Goal: Task Accomplishment & Management: Manage account settings

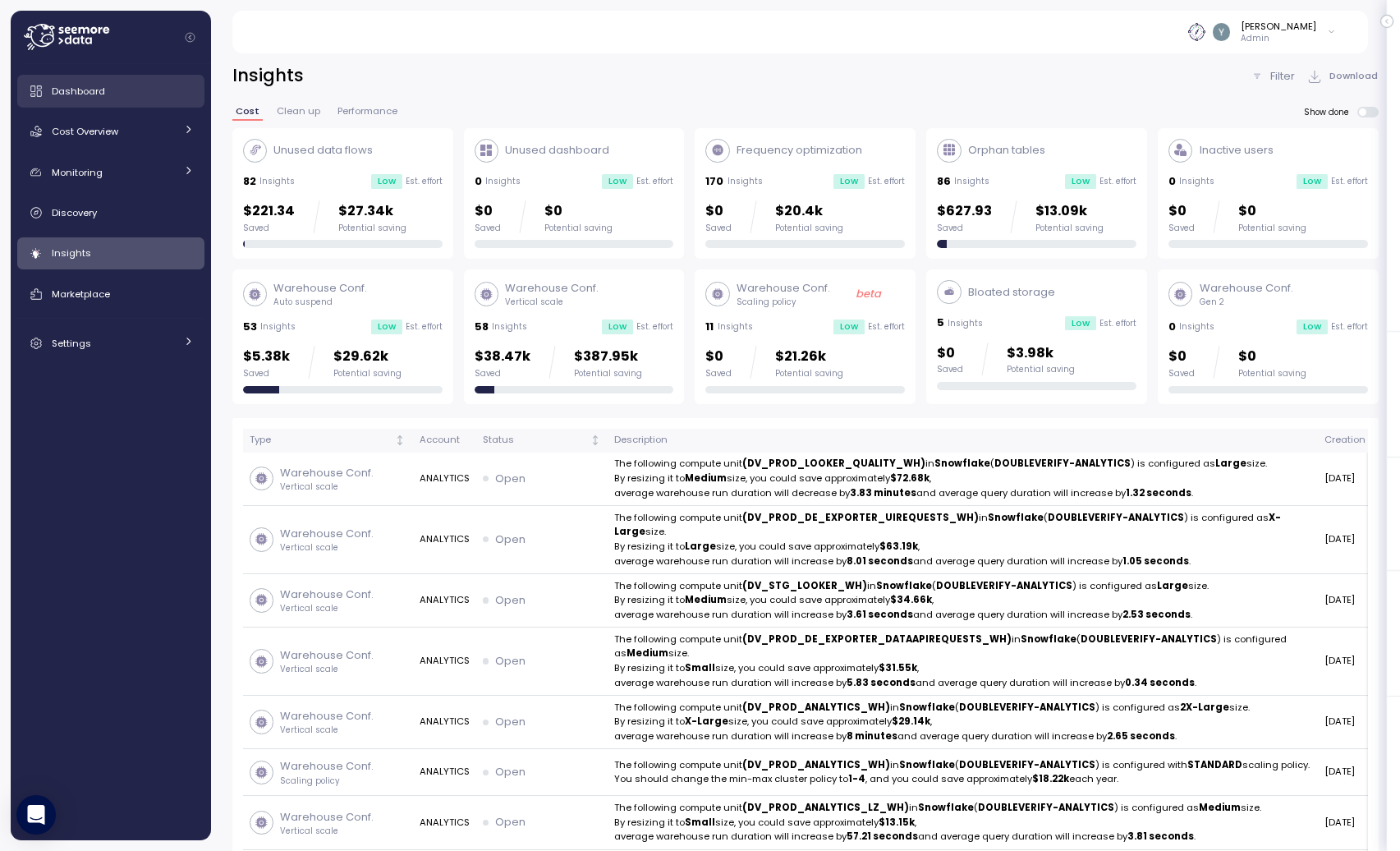
click at [112, 83] on div "Dashboard" at bounding box center [123, 91] width 142 height 16
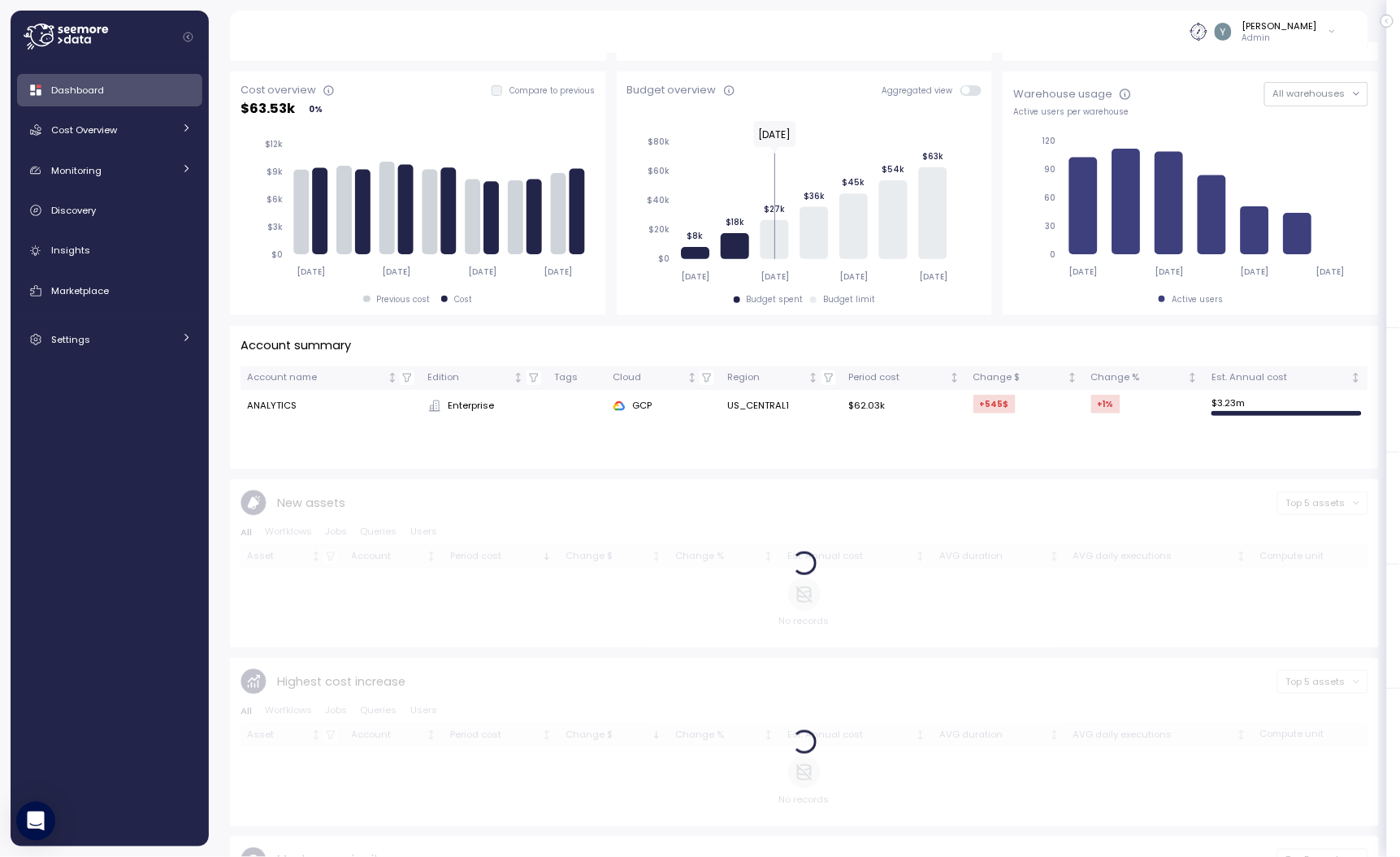
scroll to position [274, 0]
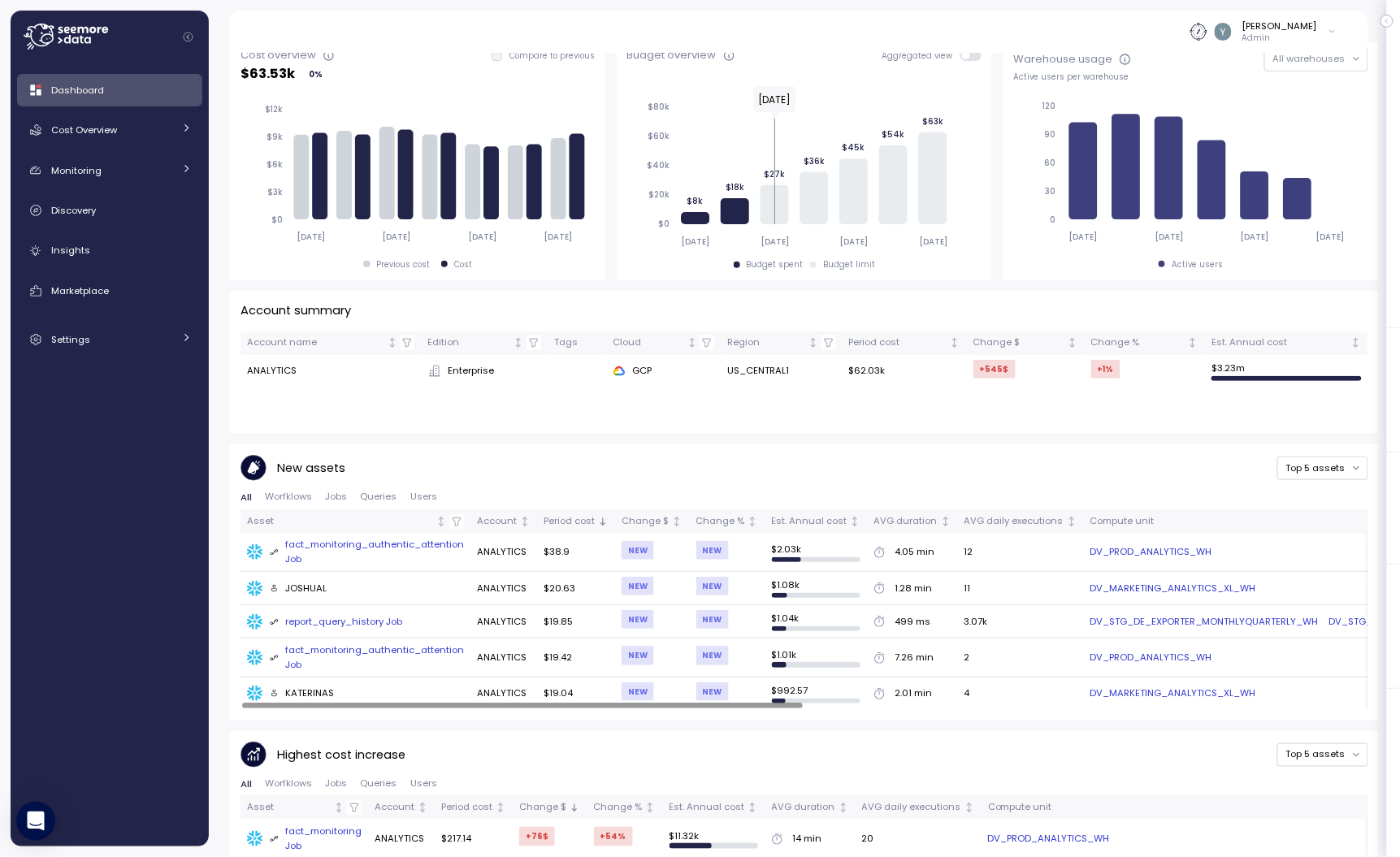
click at [339, 553] on div "fact_monitoring_authentic_attention Job" at bounding box center [367, 552] width 195 height 28
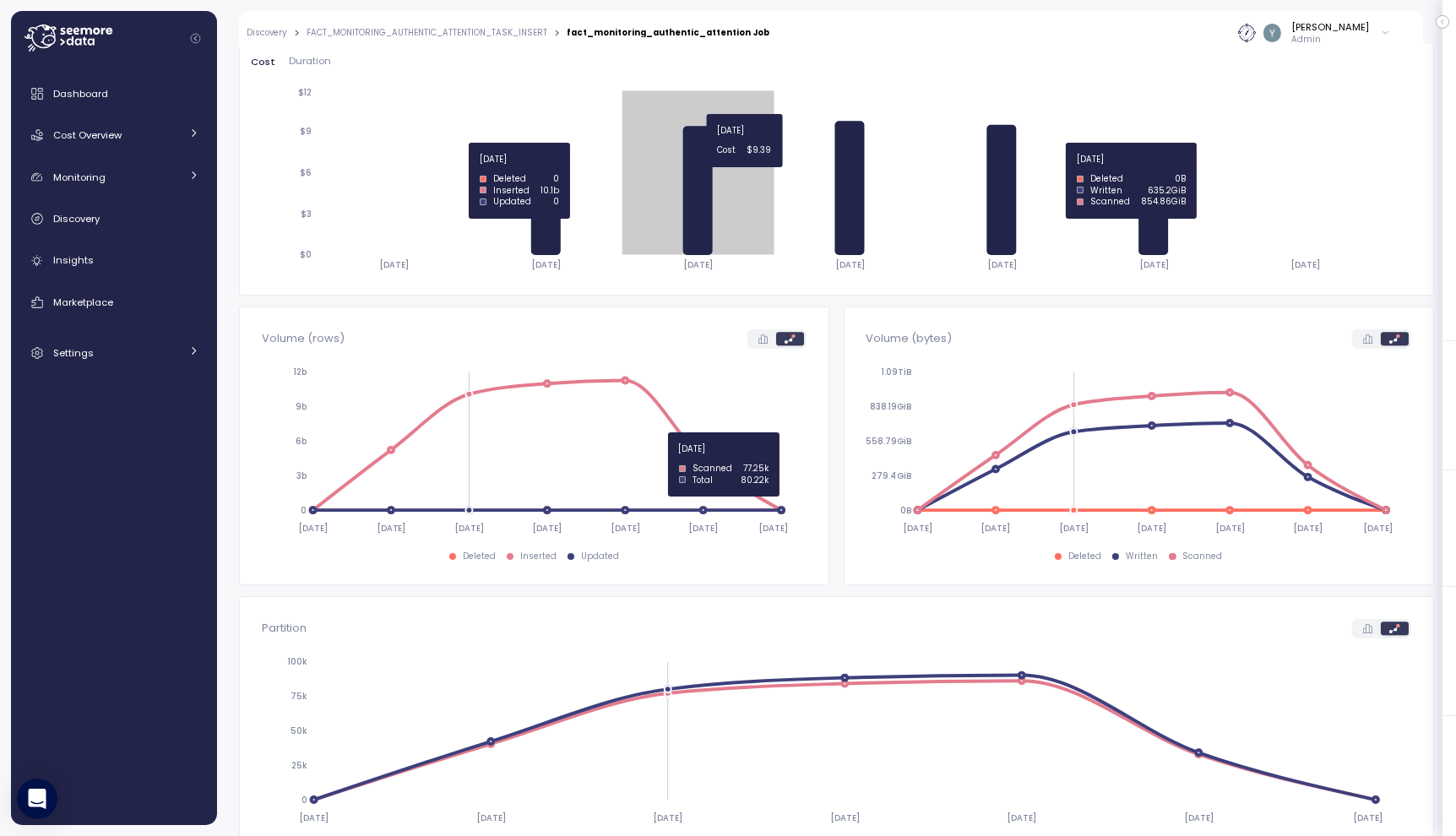
scroll to position [179, 0]
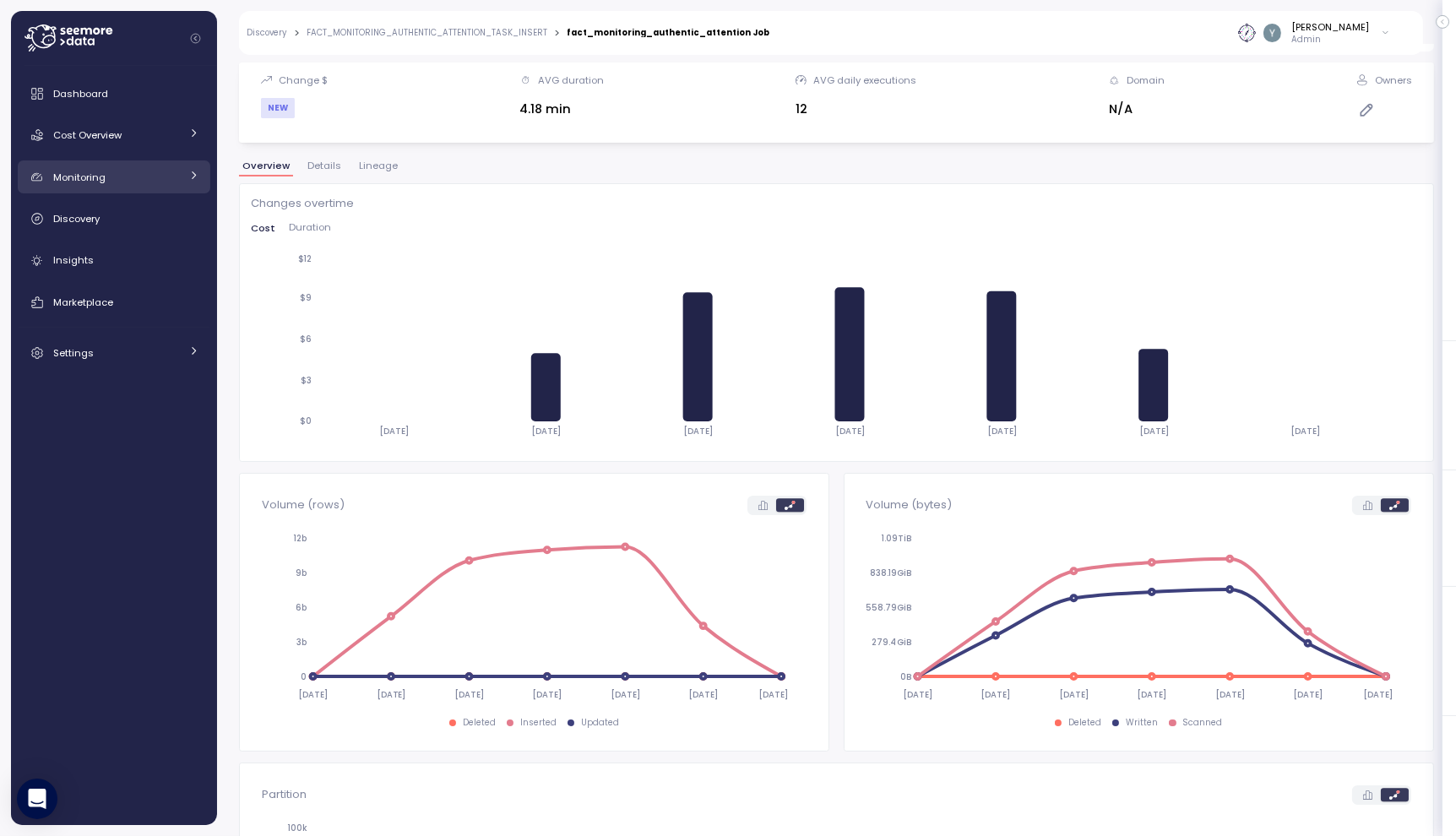
click at [181, 178] on link "Monitoring" at bounding box center [114, 178] width 193 height 34
click at [190, 174] on icon at bounding box center [195, 177] width 11 height 11
click at [94, 346] on div "Settings" at bounding box center [117, 353] width 127 height 17
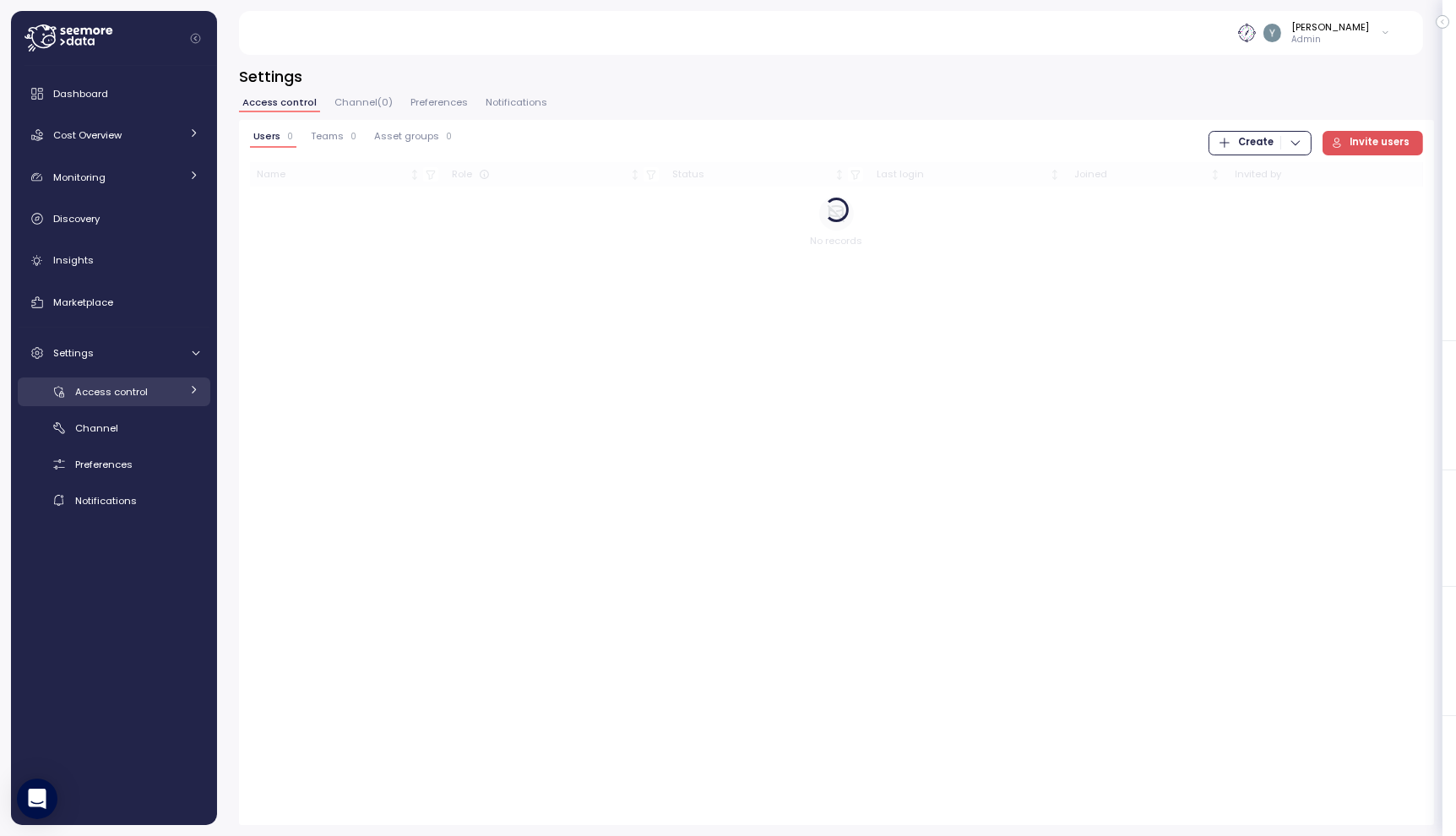
click at [139, 398] on span "Access control" at bounding box center [112, 392] width 73 height 14
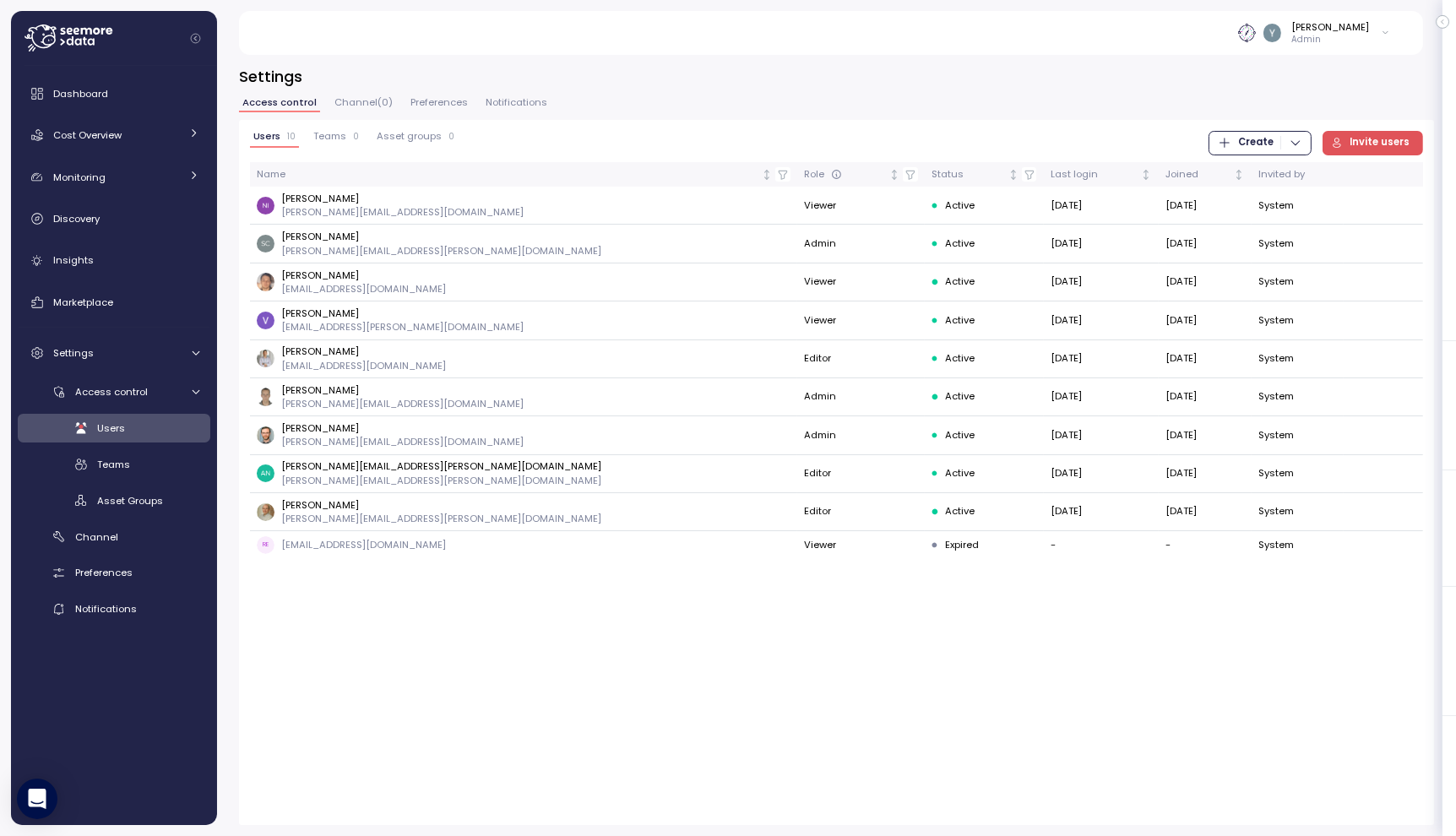
click at [135, 430] on div "Users" at bounding box center [148, 428] width 102 height 17
click at [125, 458] on span "Teams" at bounding box center [113, 465] width 33 height 14
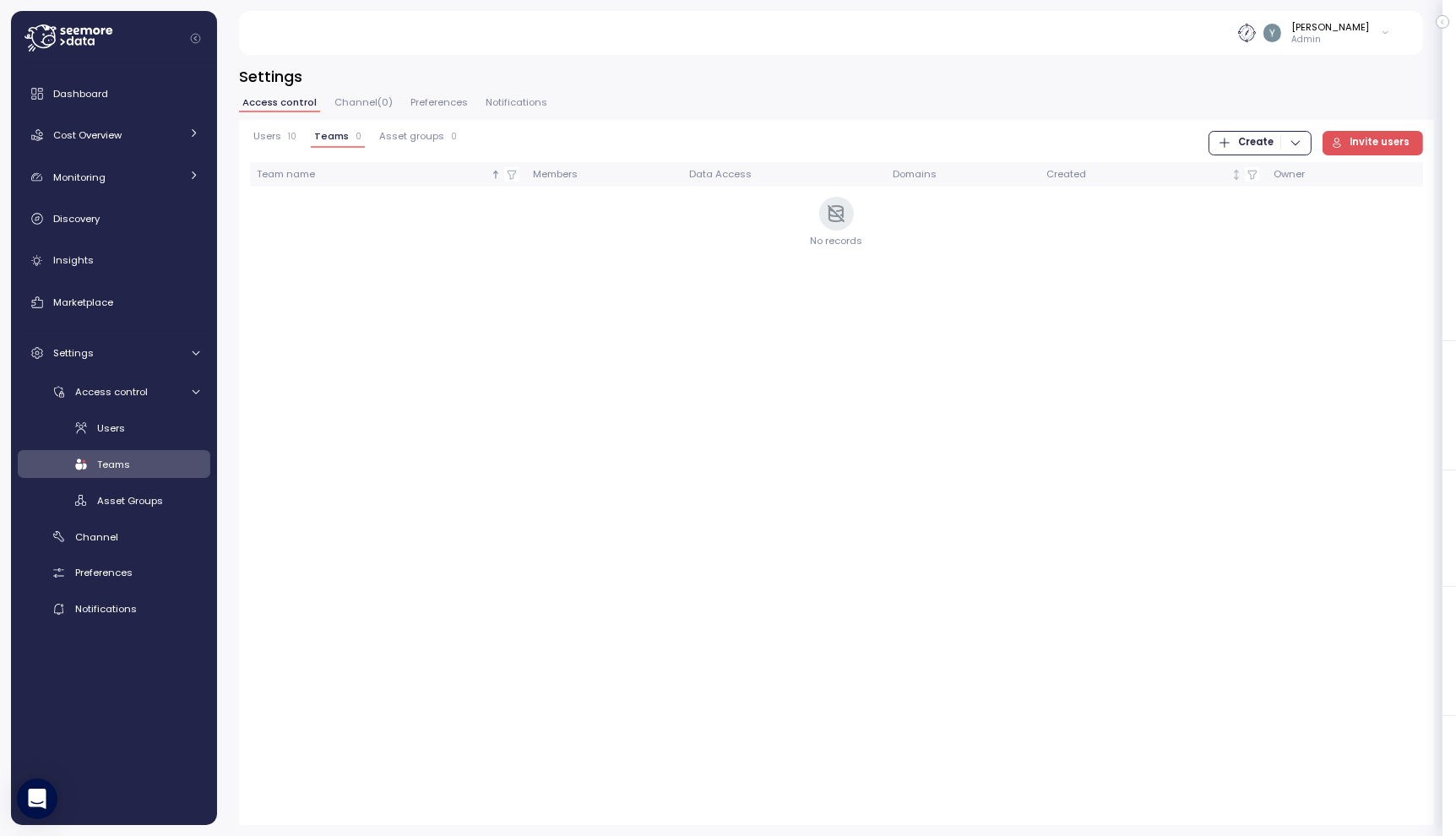
click at [1268, 143] on span "Create" at bounding box center [1255, 143] width 36 height 23
click at [1018, 136] on div "Users 10 Teams 0 Asset groups 0 Create Invite users" at bounding box center [836, 143] width 1173 height 25
click at [164, 499] on div "Asset Groups" at bounding box center [148, 501] width 102 height 17
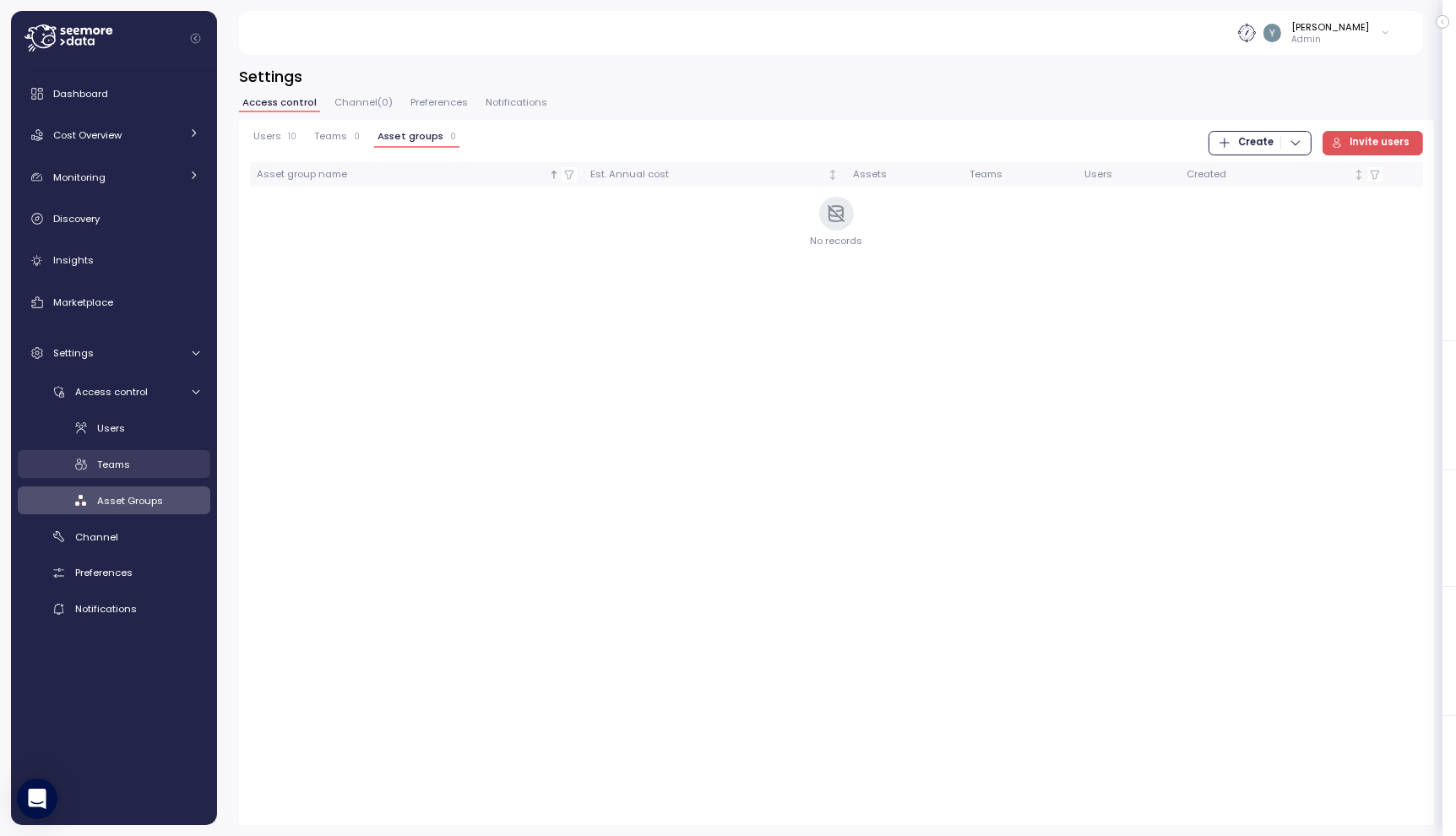
click at [149, 475] on link "Teams" at bounding box center [114, 464] width 193 height 28
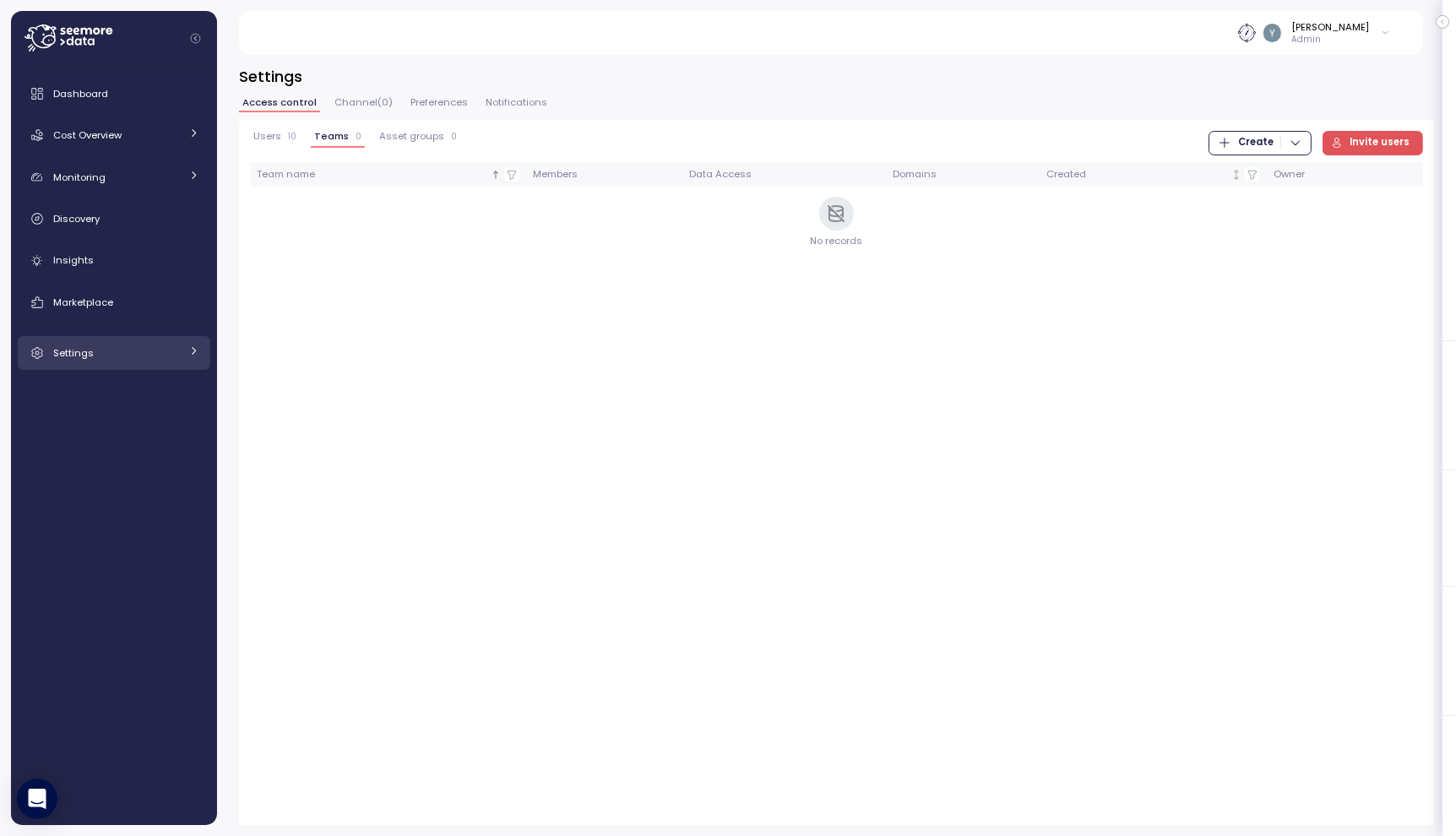
click at [167, 355] on div "Settings" at bounding box center [117, 353] width 127 height 17
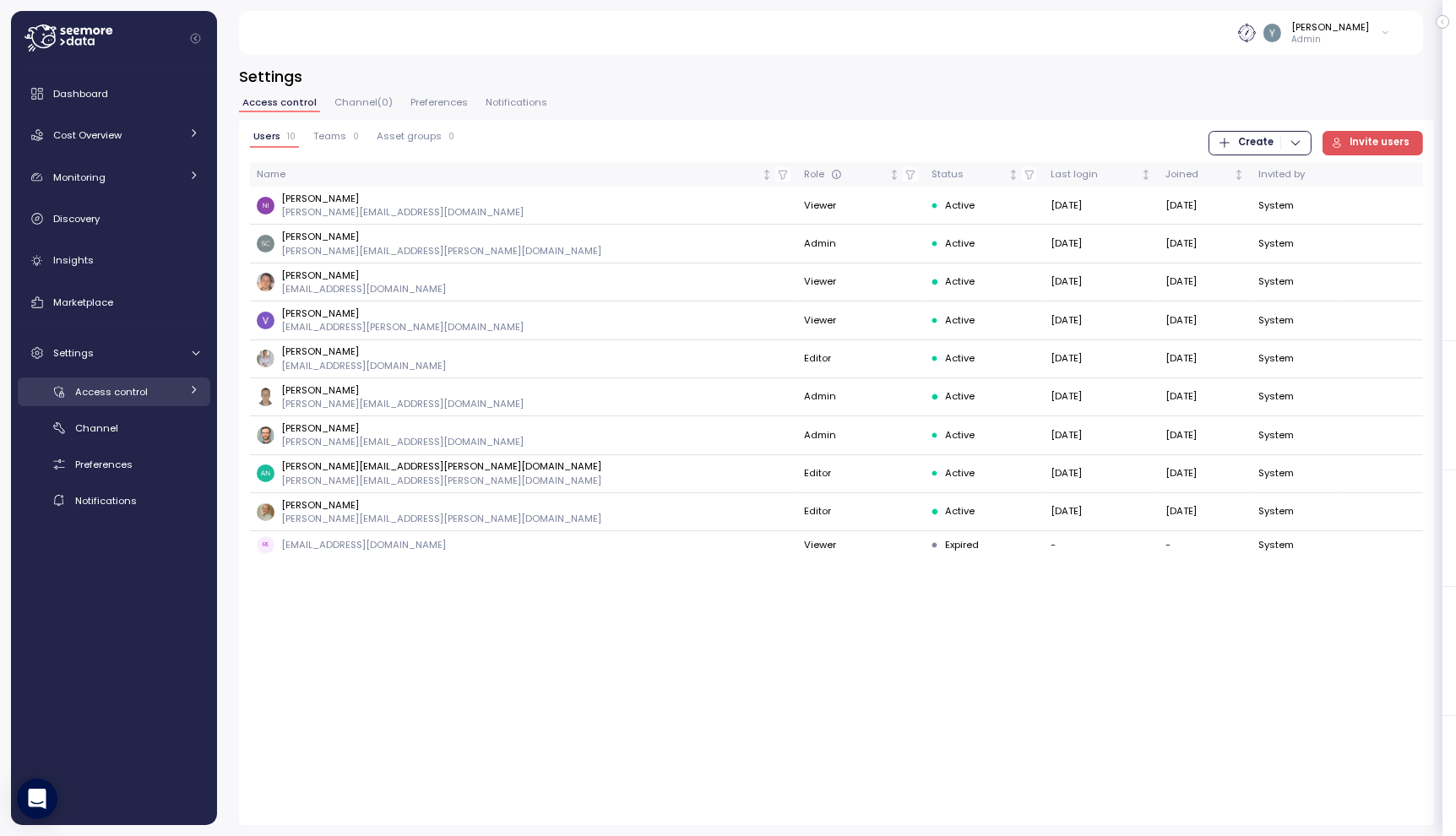
click at [191, 392] on icon at bounding box center [194, 389] width 11 height 11
click at [189, 394] on div at bounding box center [194, 392] width 17 height 11
click at [616, 116] on div "Access control Channel ( 0 ) Preferences Notifications" at bounding box center [837, 109] width 1195 height 22
click at [1368, 30] on div "Yaniv Leven" at bounding box center [1331, 27] width 78 height 14
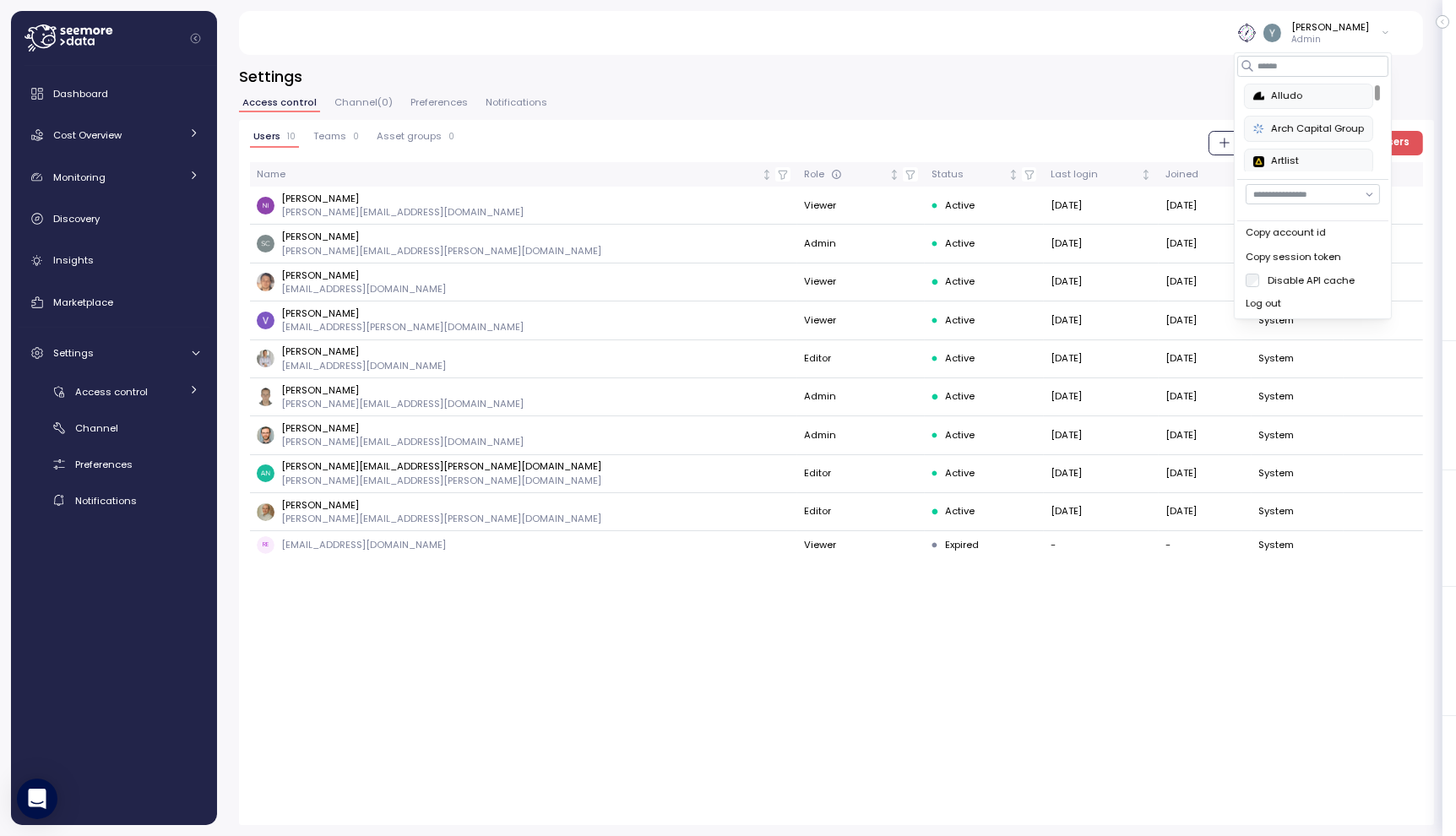
click at [1272, 312] on button "Log out" at bounding box center [1312, 304] width 151 height 24
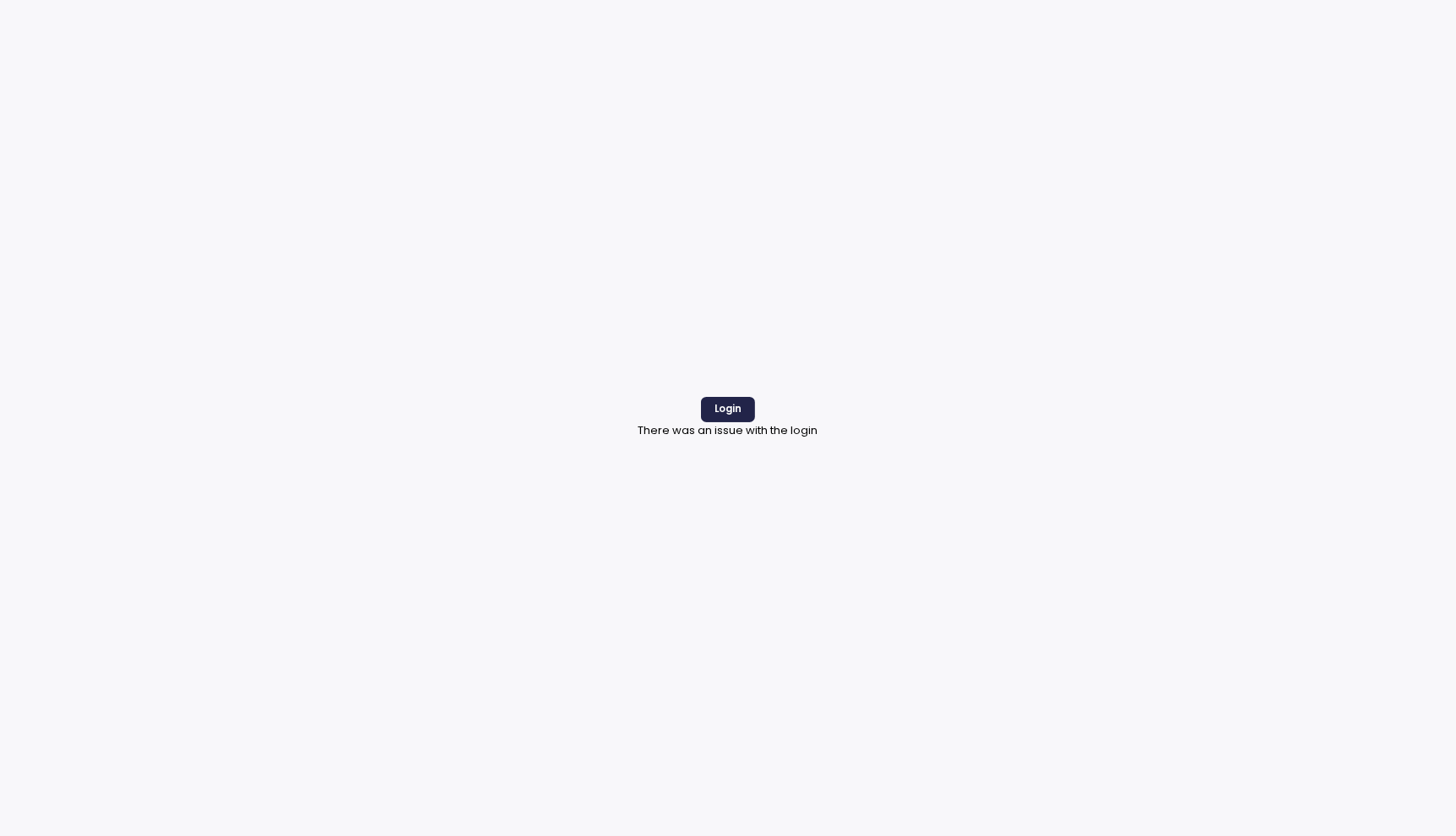
click at [722, 398] on span "Login" at bounding box center [728, 409] width 27 height 23
click at [732, 411] on span "Login" at bounding box center [728, 409] width 27 height 23
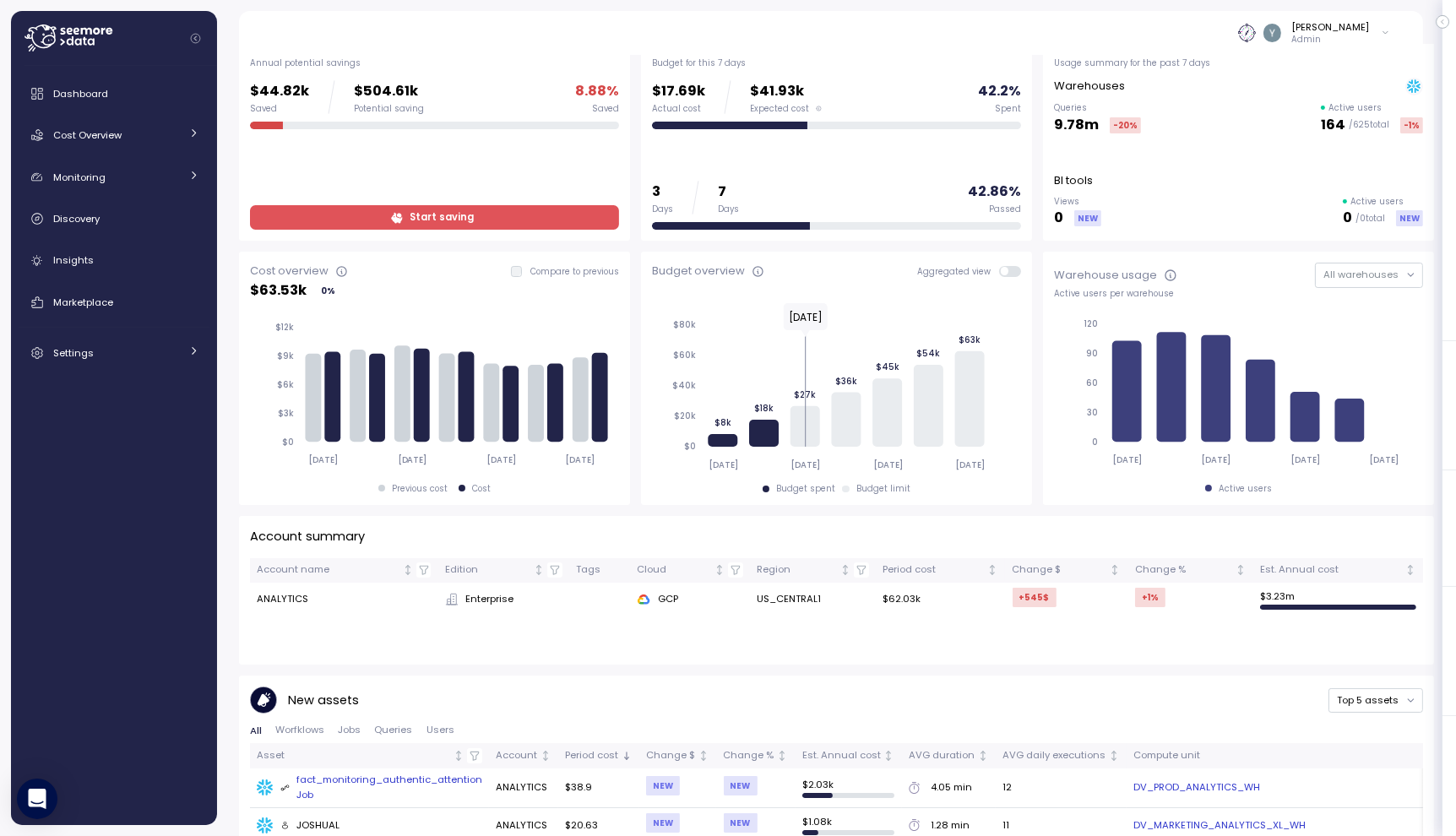
scroll to position [304, 0]
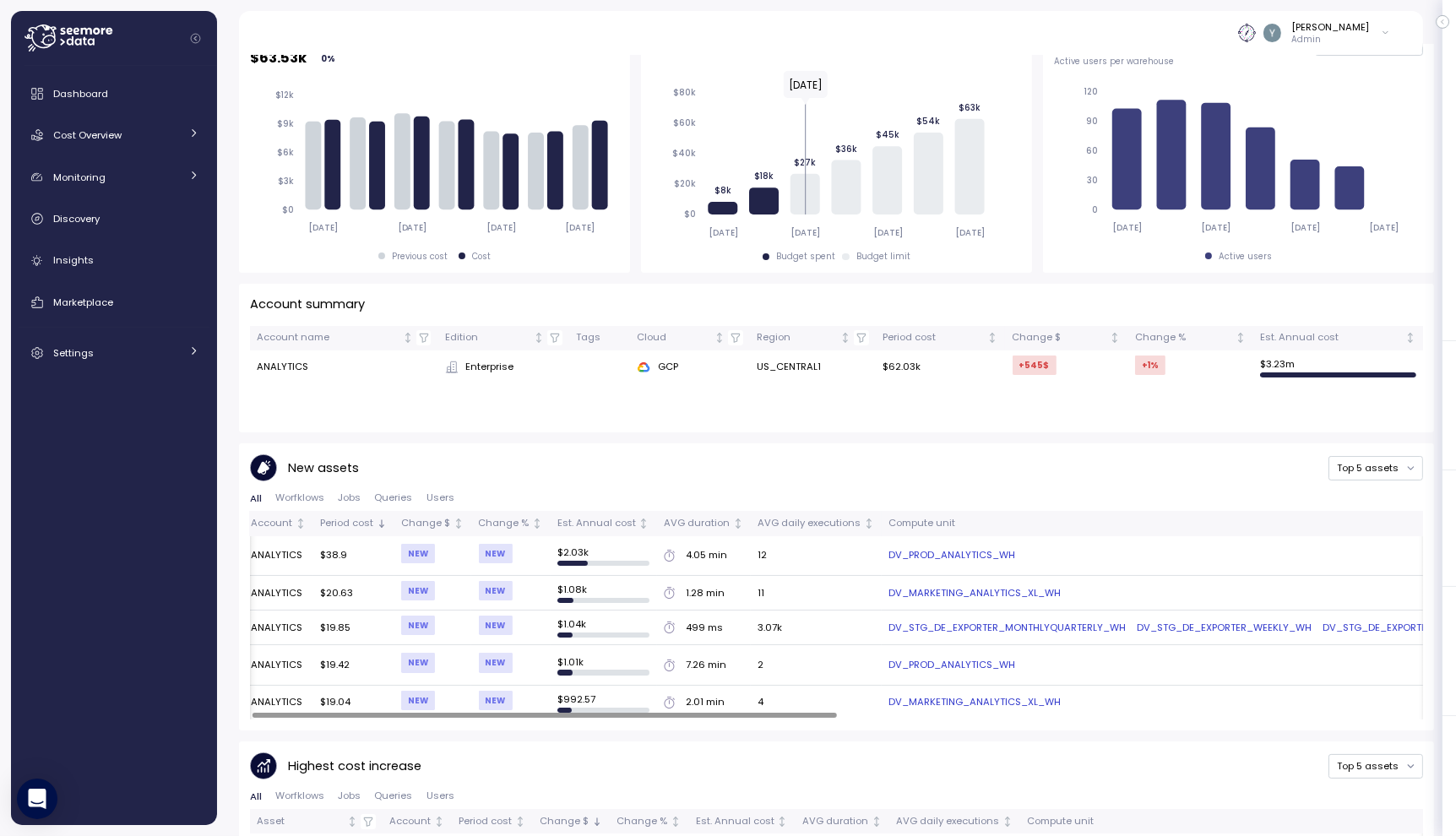
click at [761, 718] on div at bounding box center [544, 716] width 585 height 5
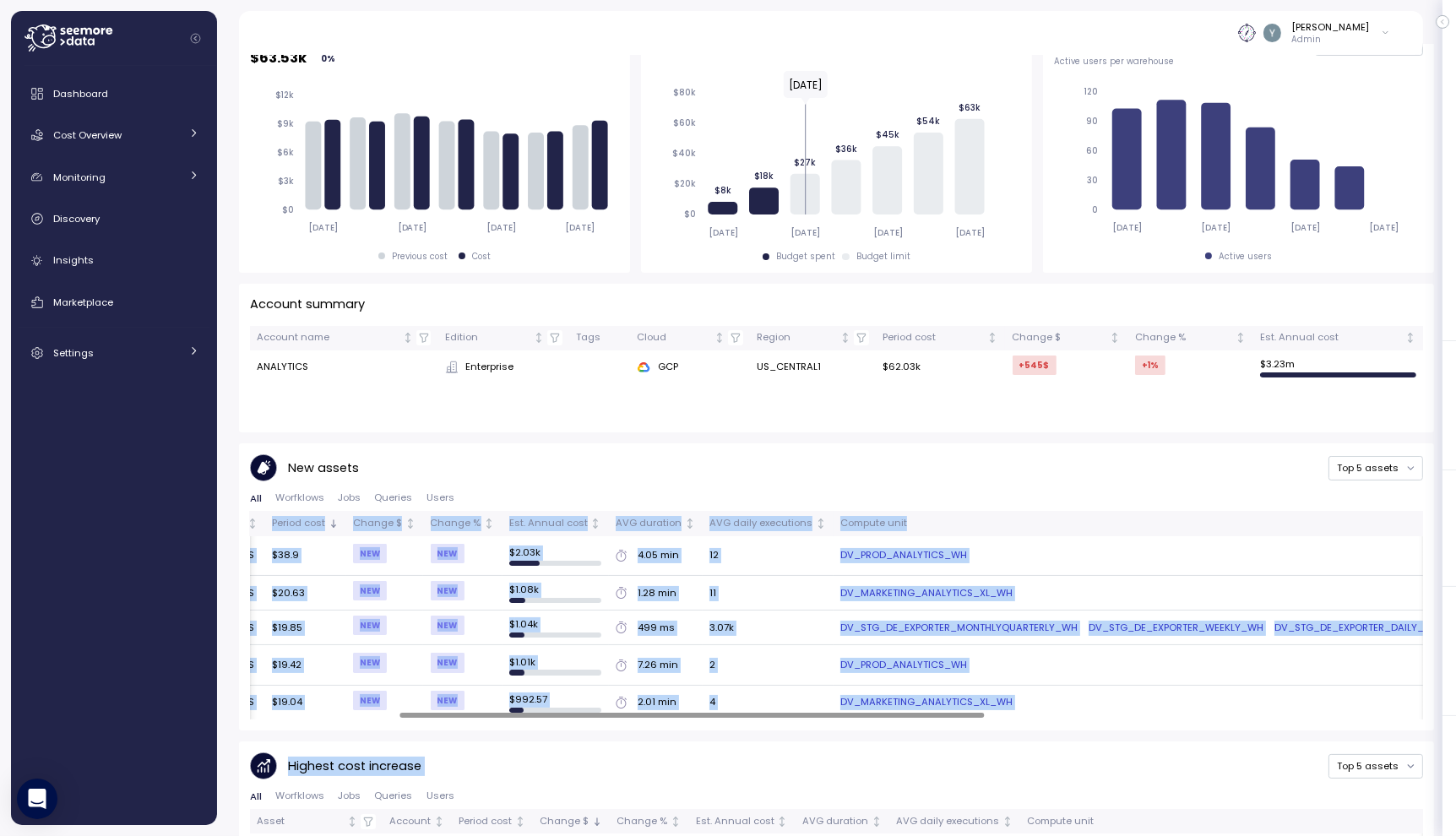
drag, startPoint x: 881, startPoint y: 734, endPoint x: 931, endPoint y: 743, distance: 50.8
click at [931, 743] on div "Account summary Account name Edition Tags Cloud Region Period cost Change $ Cha…" at bounding box center [837, 796] width 1195 height 1026
click at [891, 771] on div "Highest cost increase Top 5 assets" at bounding box center [836, 766] width 1173 height 28
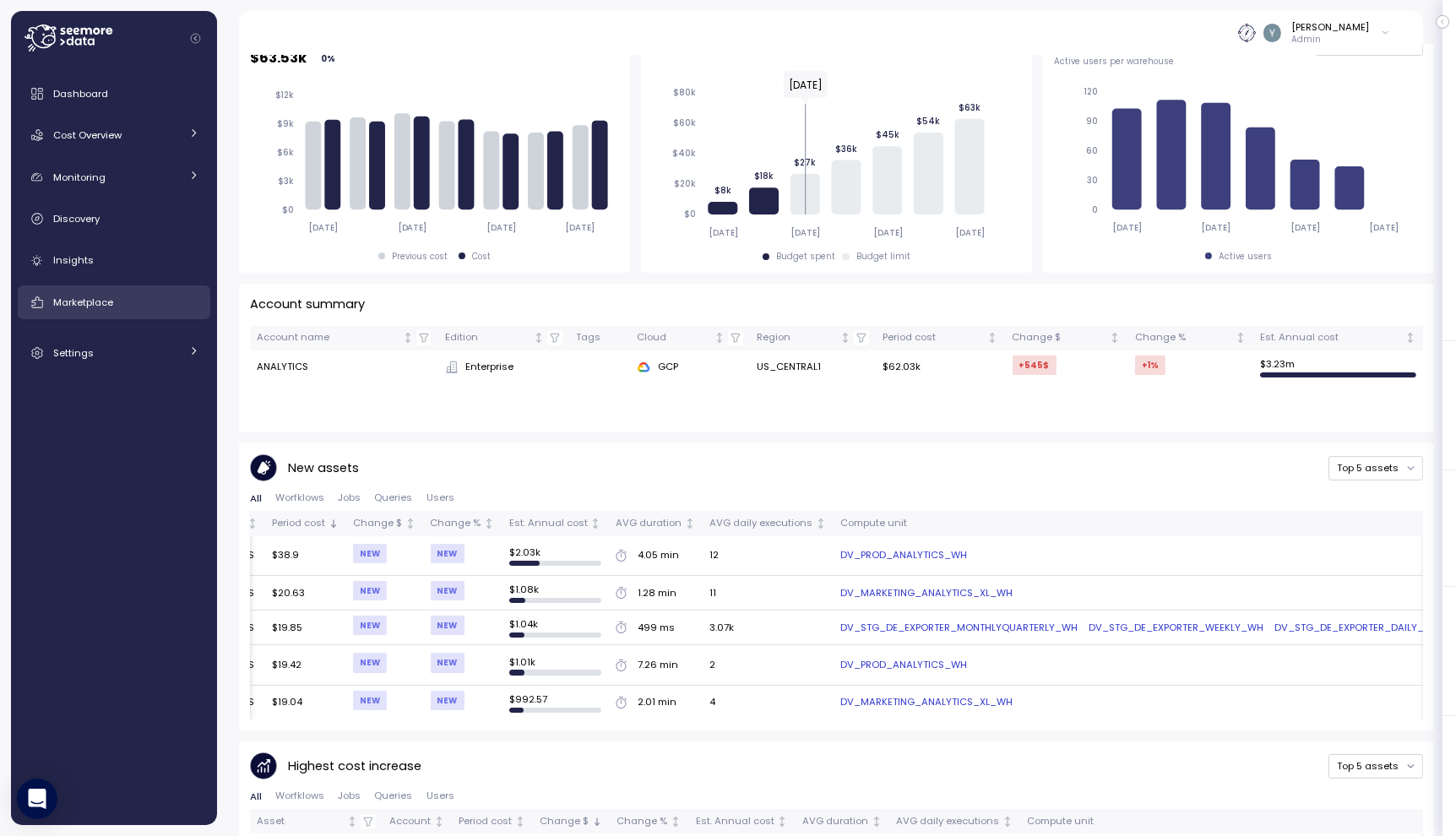
click at [136, 301] on div "Marketplace" at bounding box center [126, 302] width 146 height 17
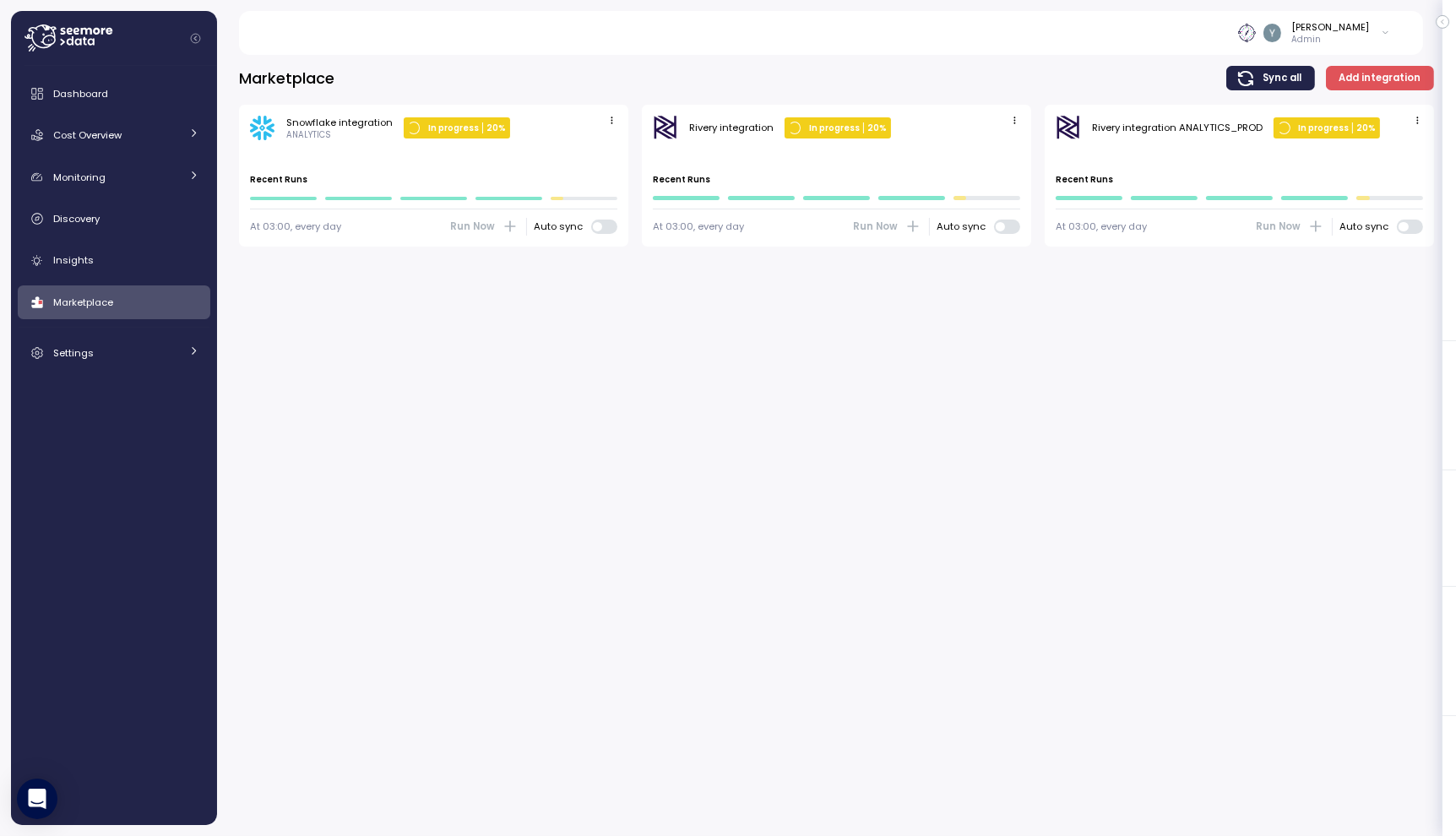
click at [136, 301] on div "Marketplace" at bounding box center [126, 302] width 146 height 17
click at [162, 346] on div "Settings" at bounding box center [117, 353] width 127 height 17
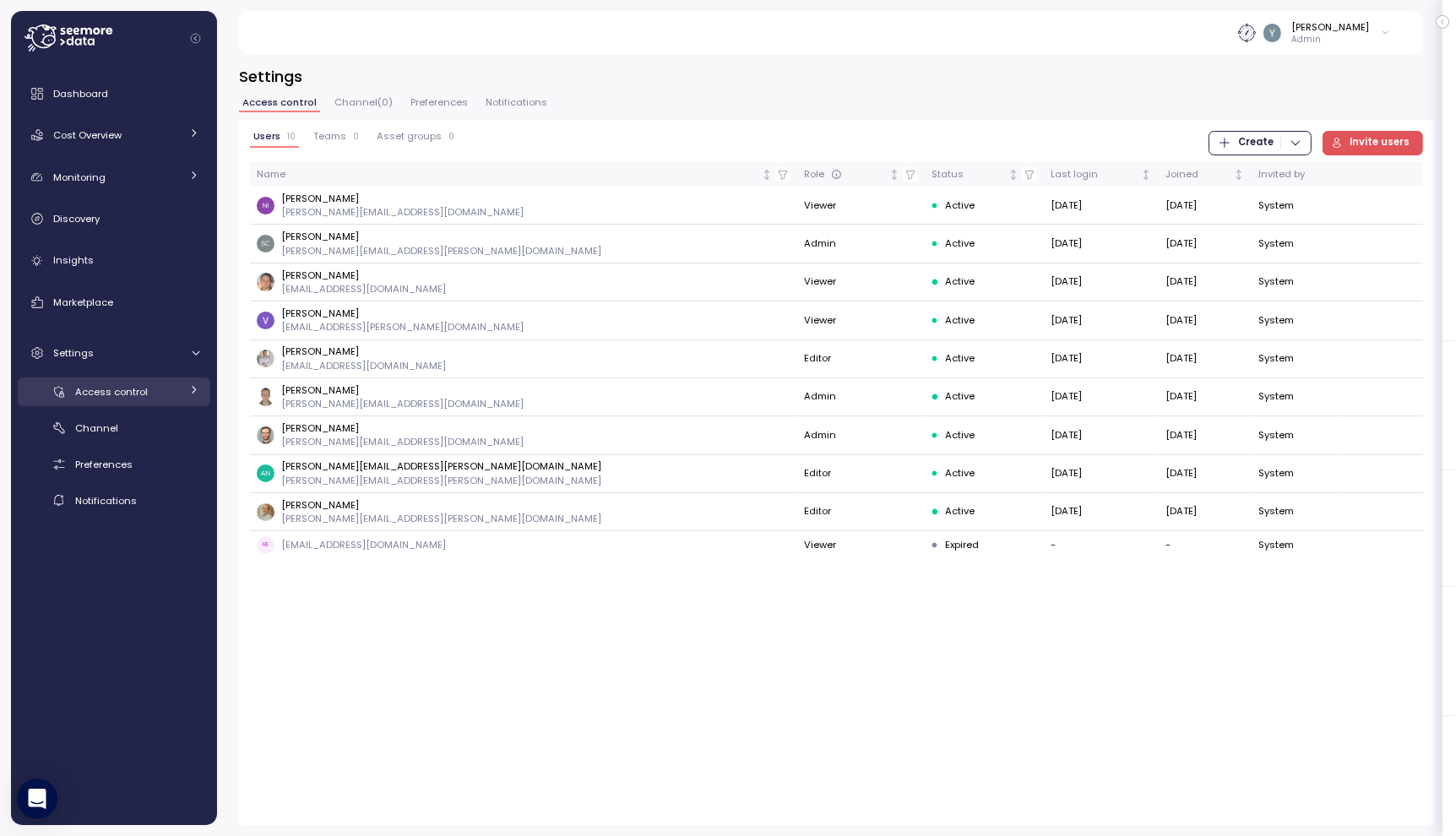
click at [164, 393] on div "Access control" at bounding box center [128, 392] width 105 height 17
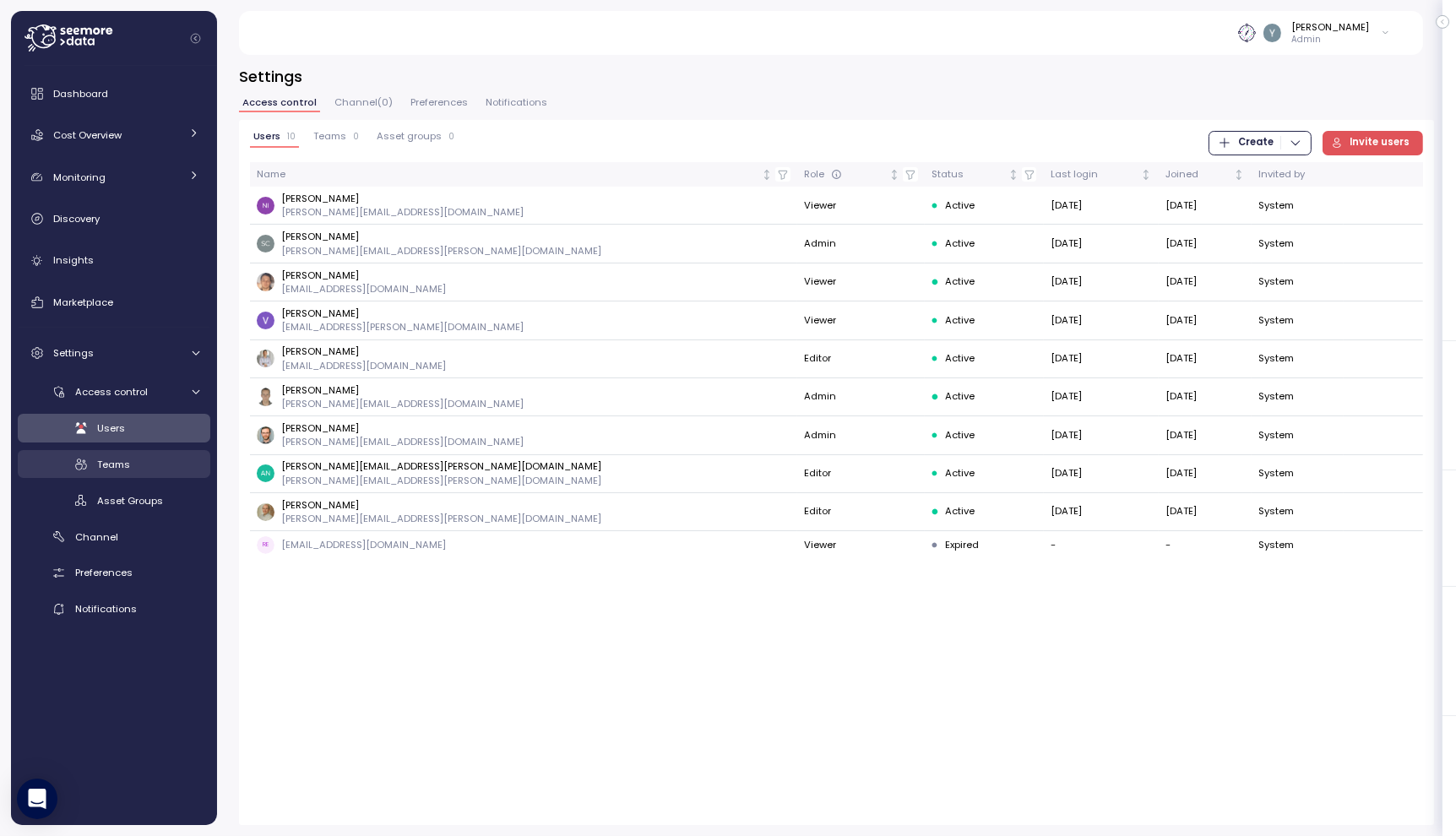
click at [141, 463] on div "Teams" at bounding box center [148, 465] width 102 height 17
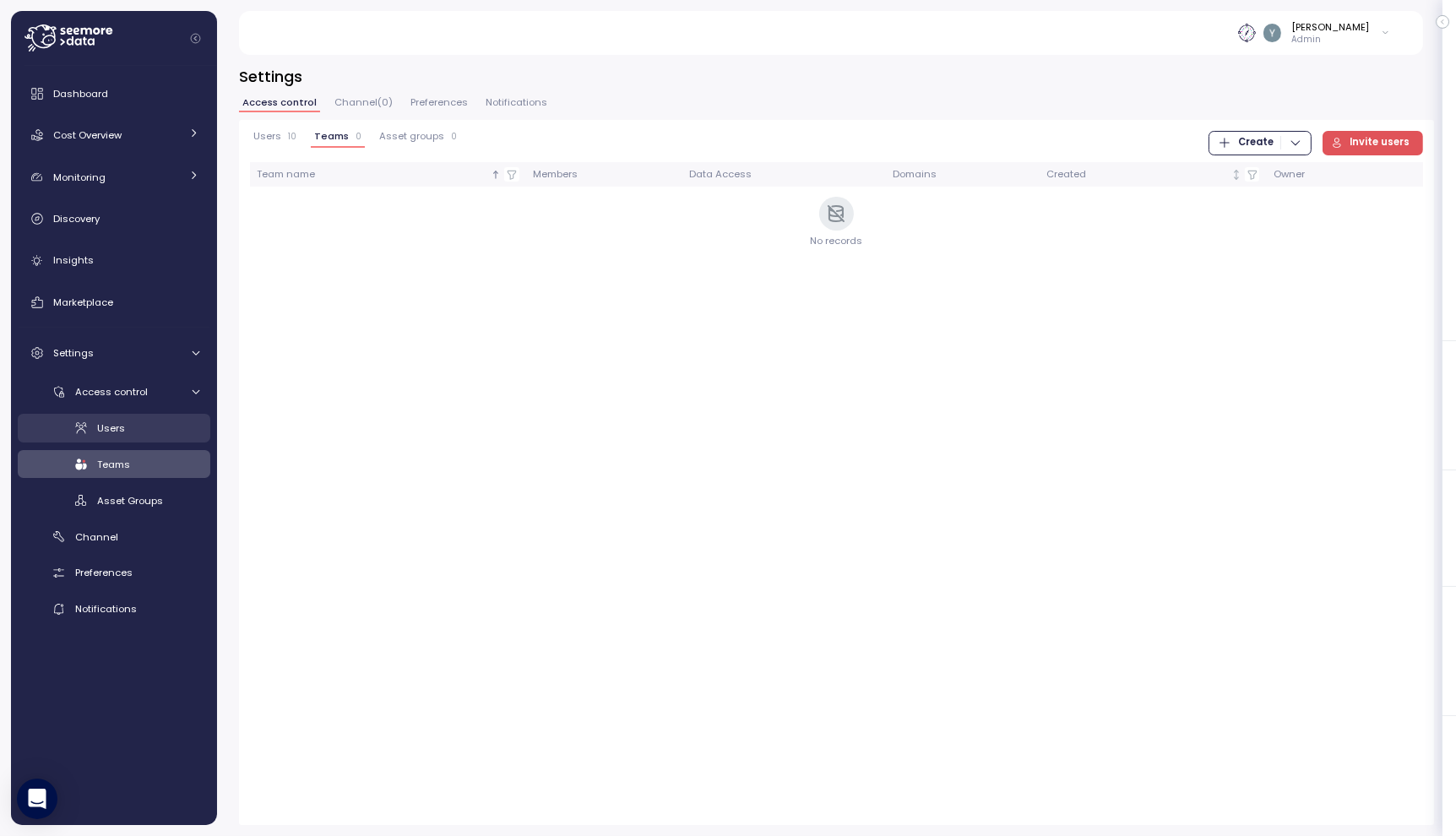
click at [128, 429] on div "Users" at bounding box center [148, 428] width 102 height 17
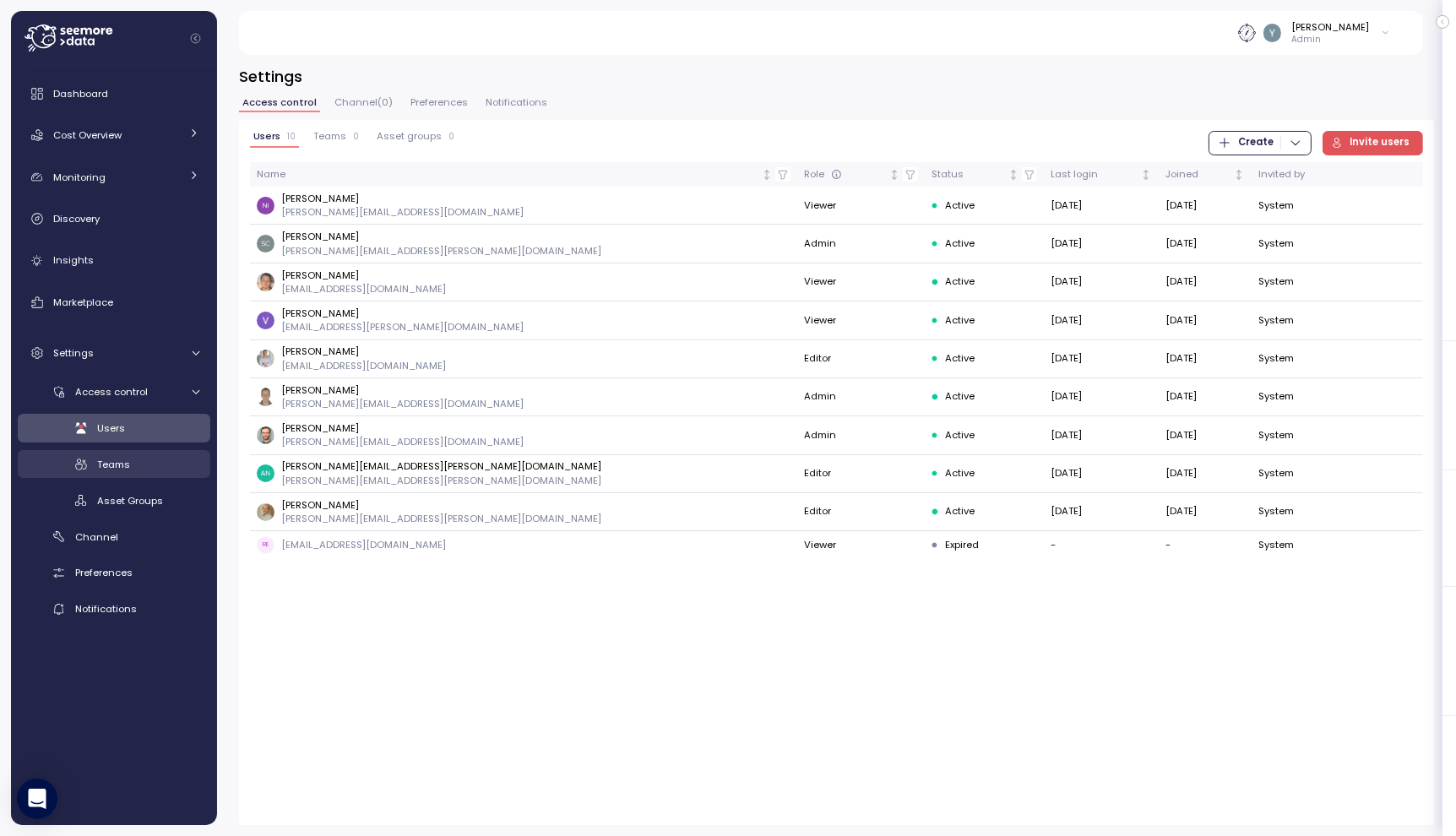
click at [125, 454] on link "Teams" at bounding box center [114, 464] width 193 height 28
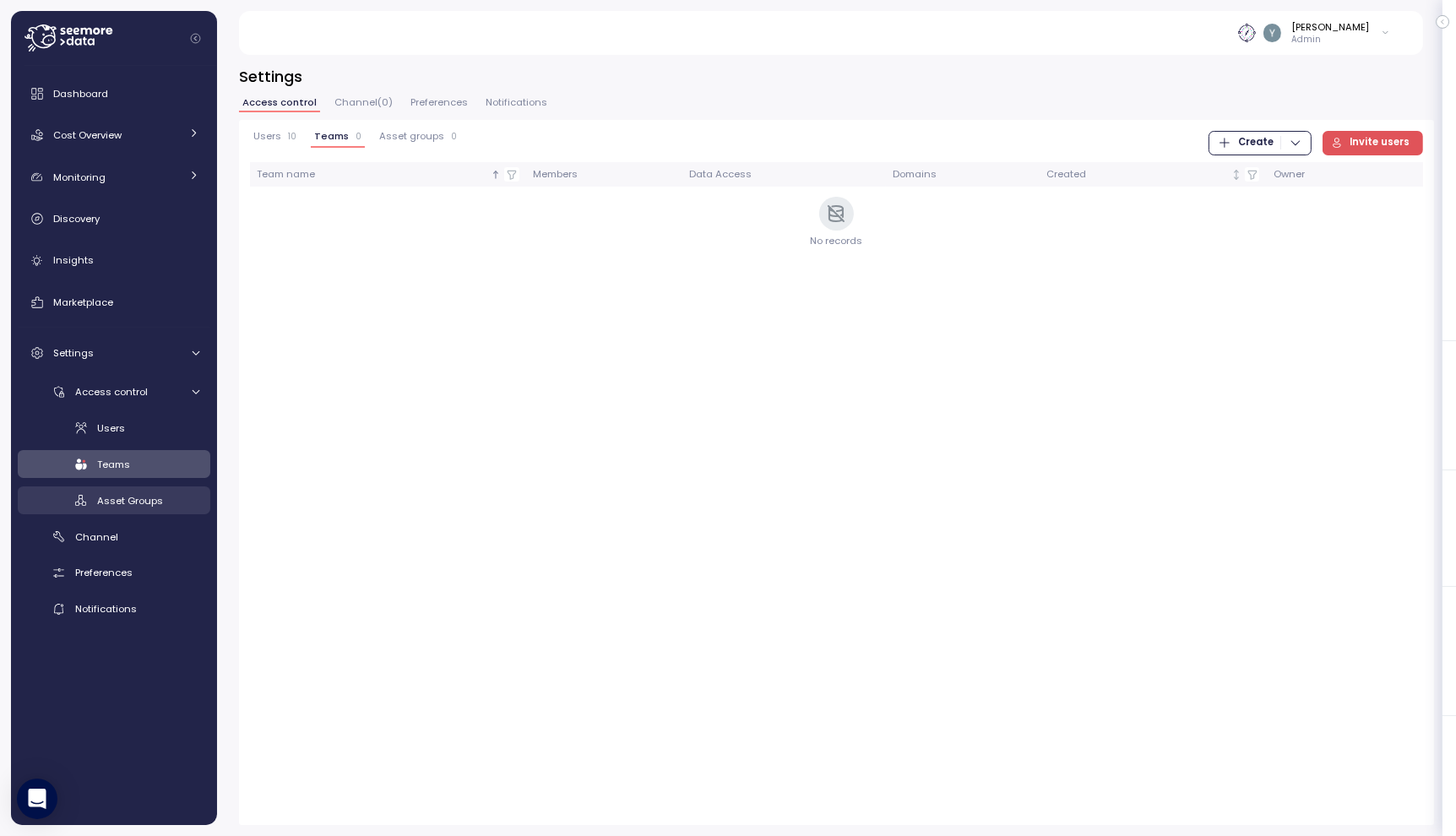
click at [122, 509] on link "Asset Groups" at bounding box center [114, 500] width 193 height 28
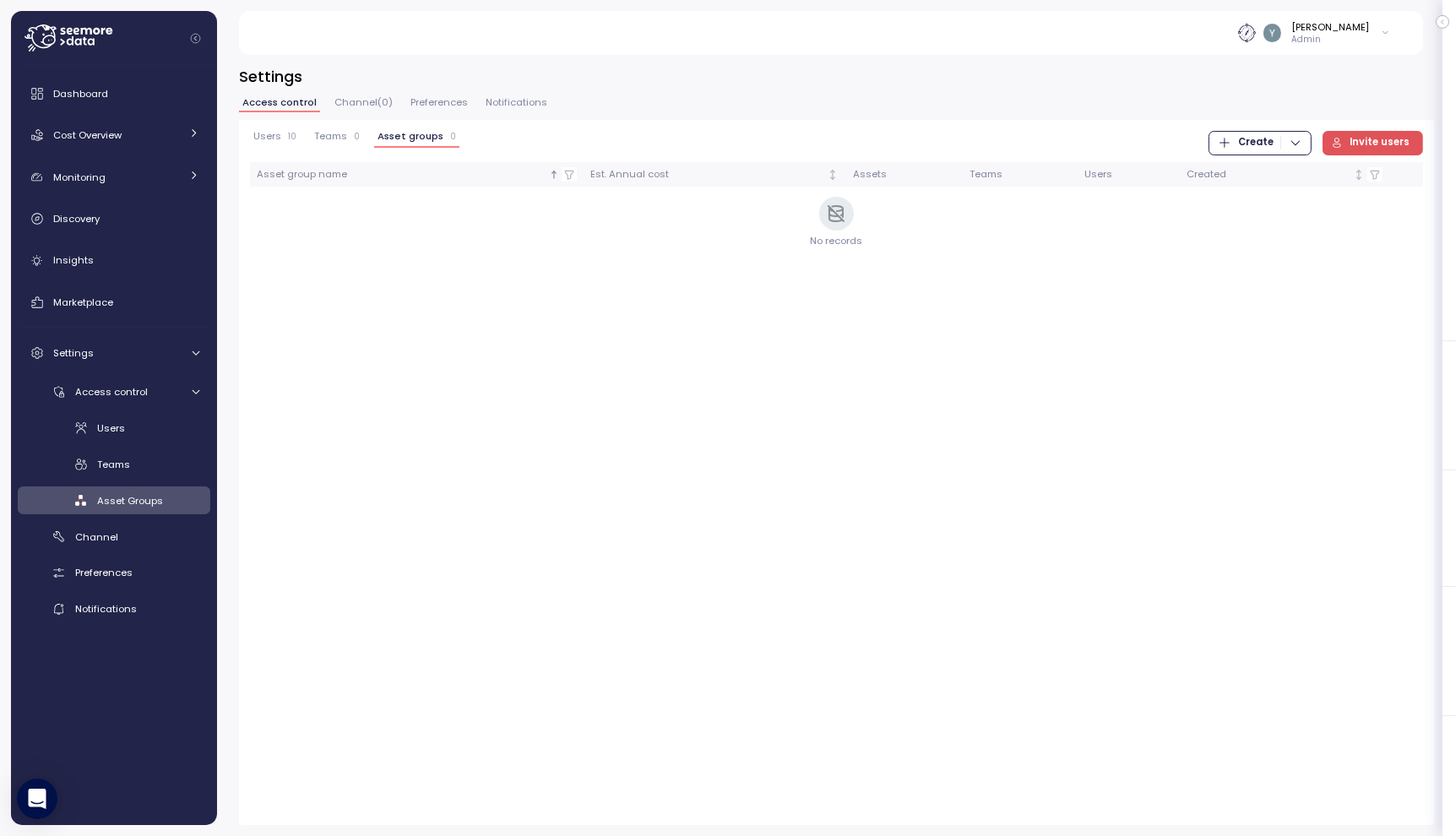
click at [1361, 35] on p "Admin" at bounding box center [1331, 40] width 78 height 12
click at [1275, 305] on div "Log out" at bounding box center [1312, 304] width 135 height 15
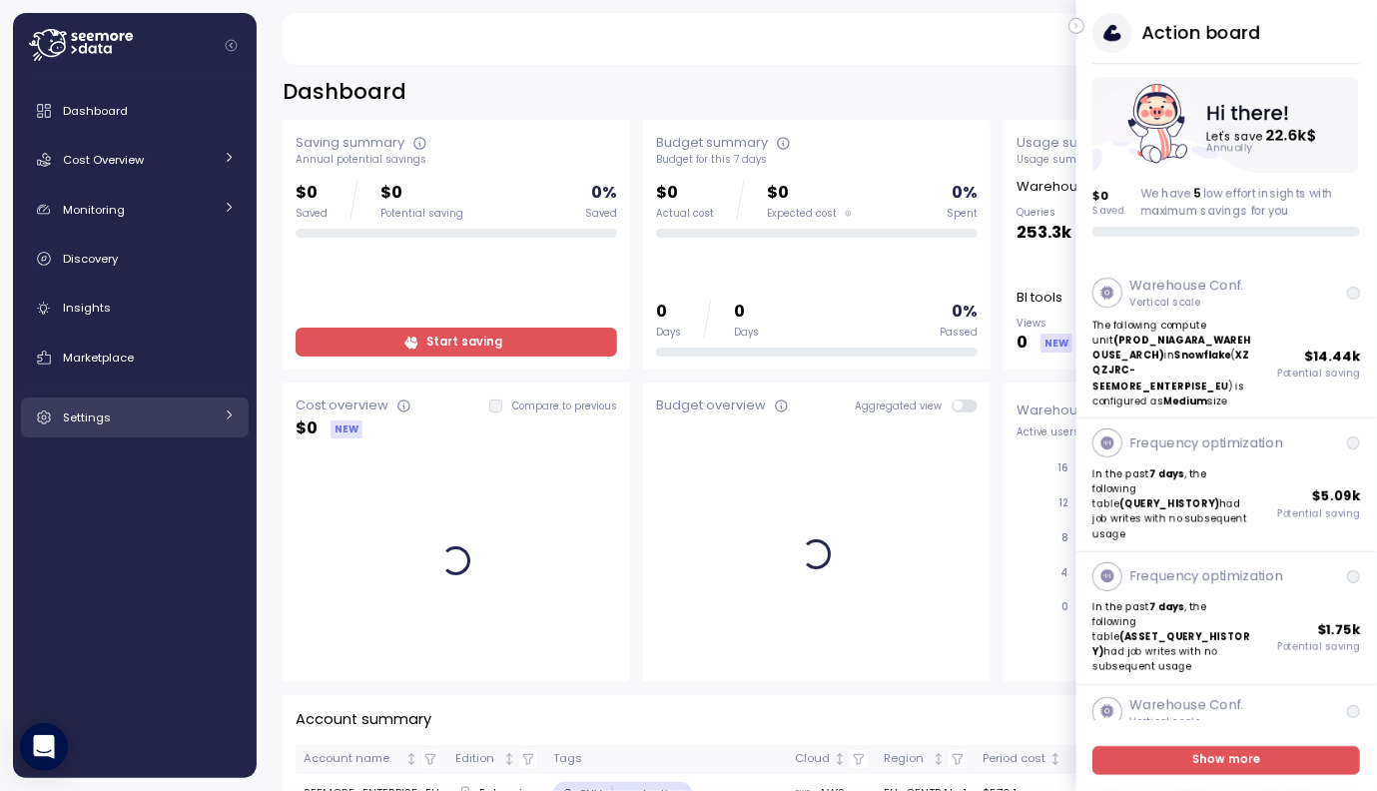
click at [221, 402] on link "Settings" at bounding box center [135, 417] width 228 height 40
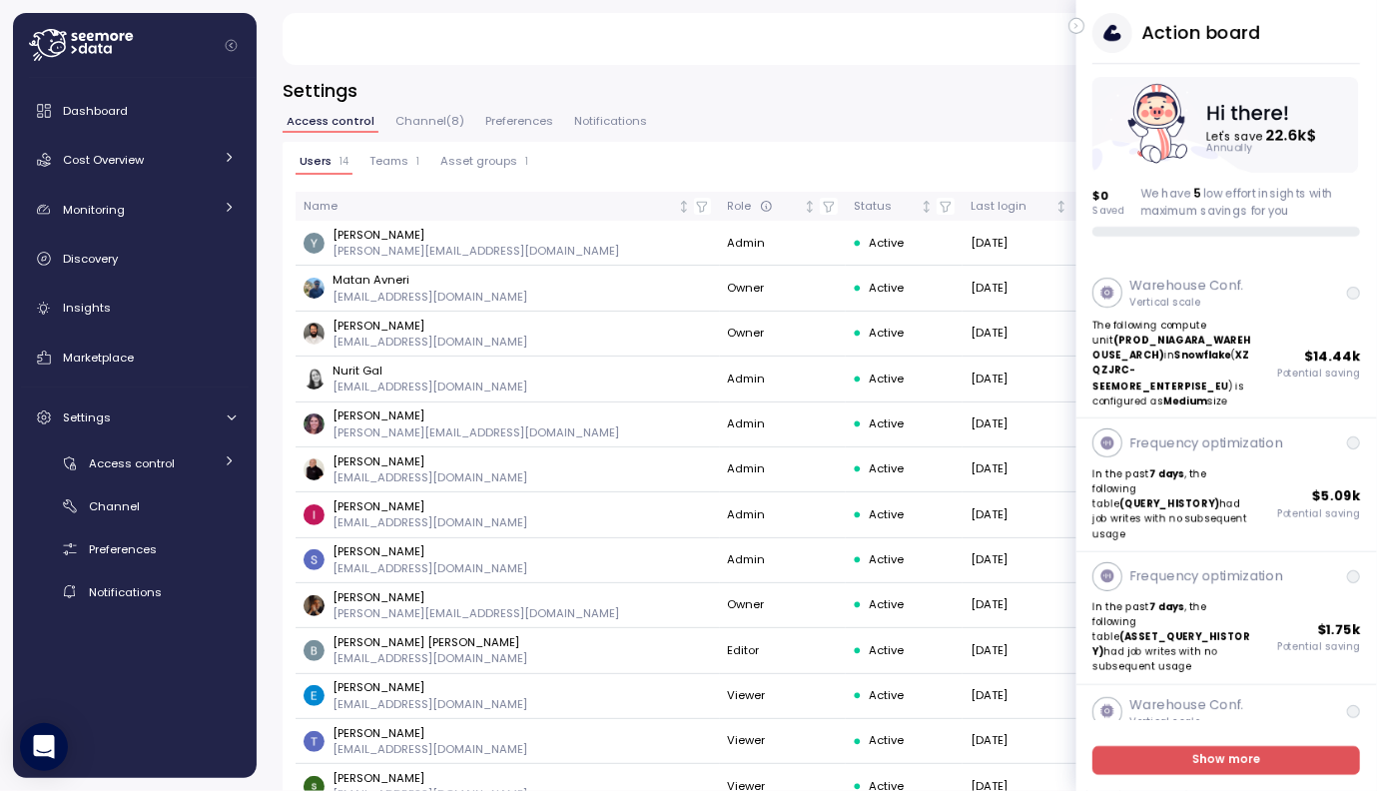
click at [1077, 24] on icon "button" at bounding box center [1076, 26] width 9 height 24
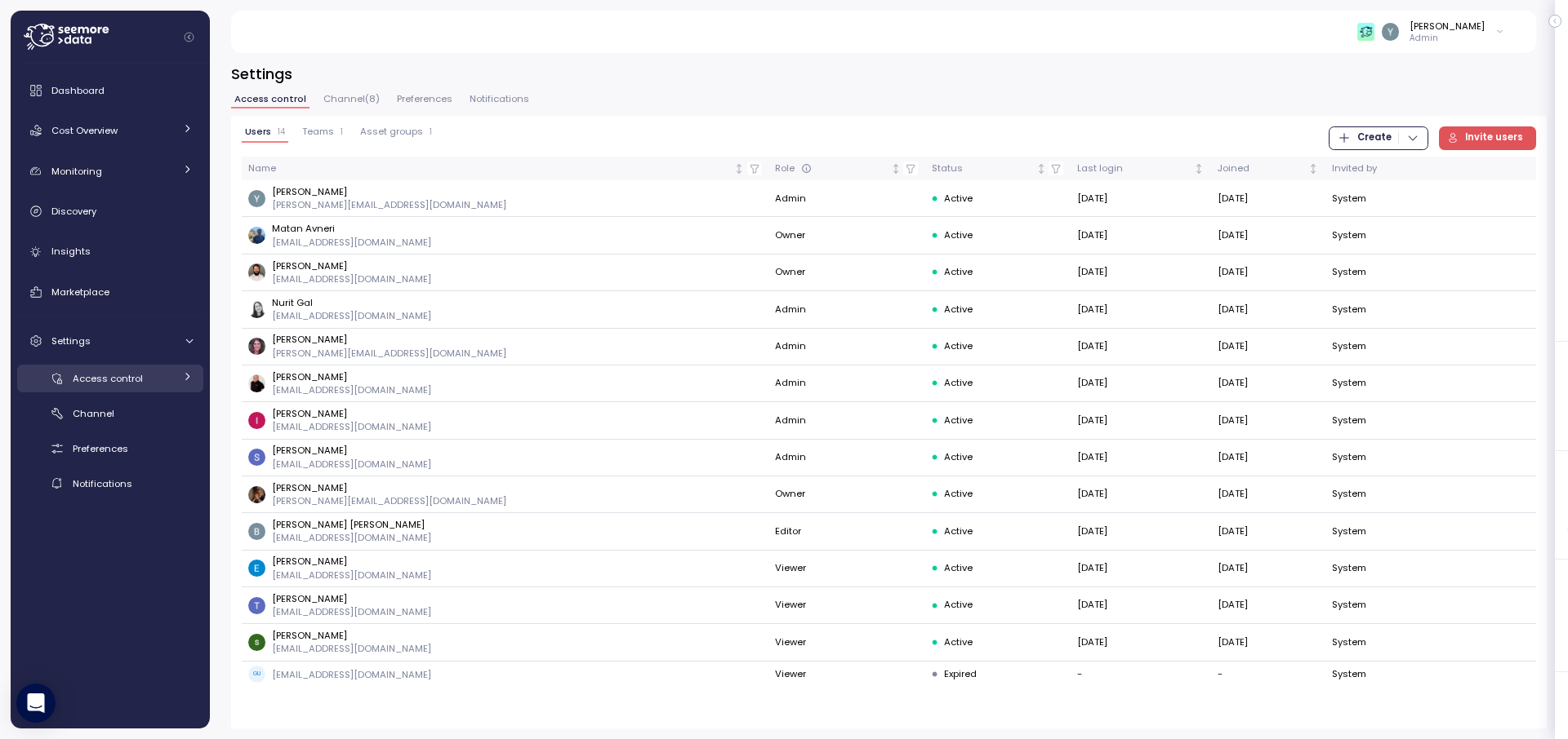
click at [193, 371] on link "Access control" at bounding box center [110, 378] width 186 height 27
click at [191, 374] on icon at bounding box center [189, 378] width 11 height 11
click at [127, 382] on span "Access control" at bounding box center [108, 378] width 70 height 13
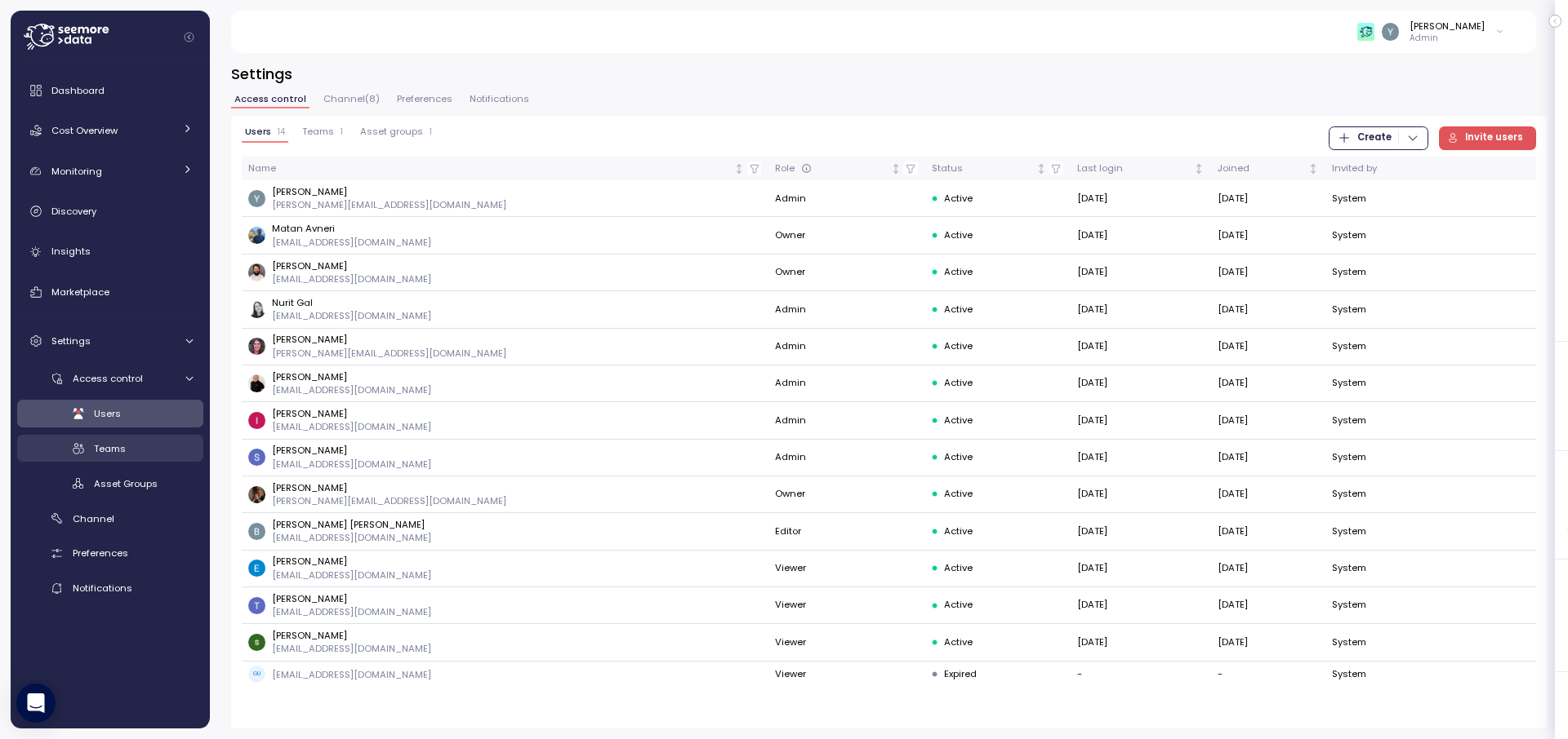
click at [133, 442] on div "Teams" at bounding box center [143, 449] width 99 height 16
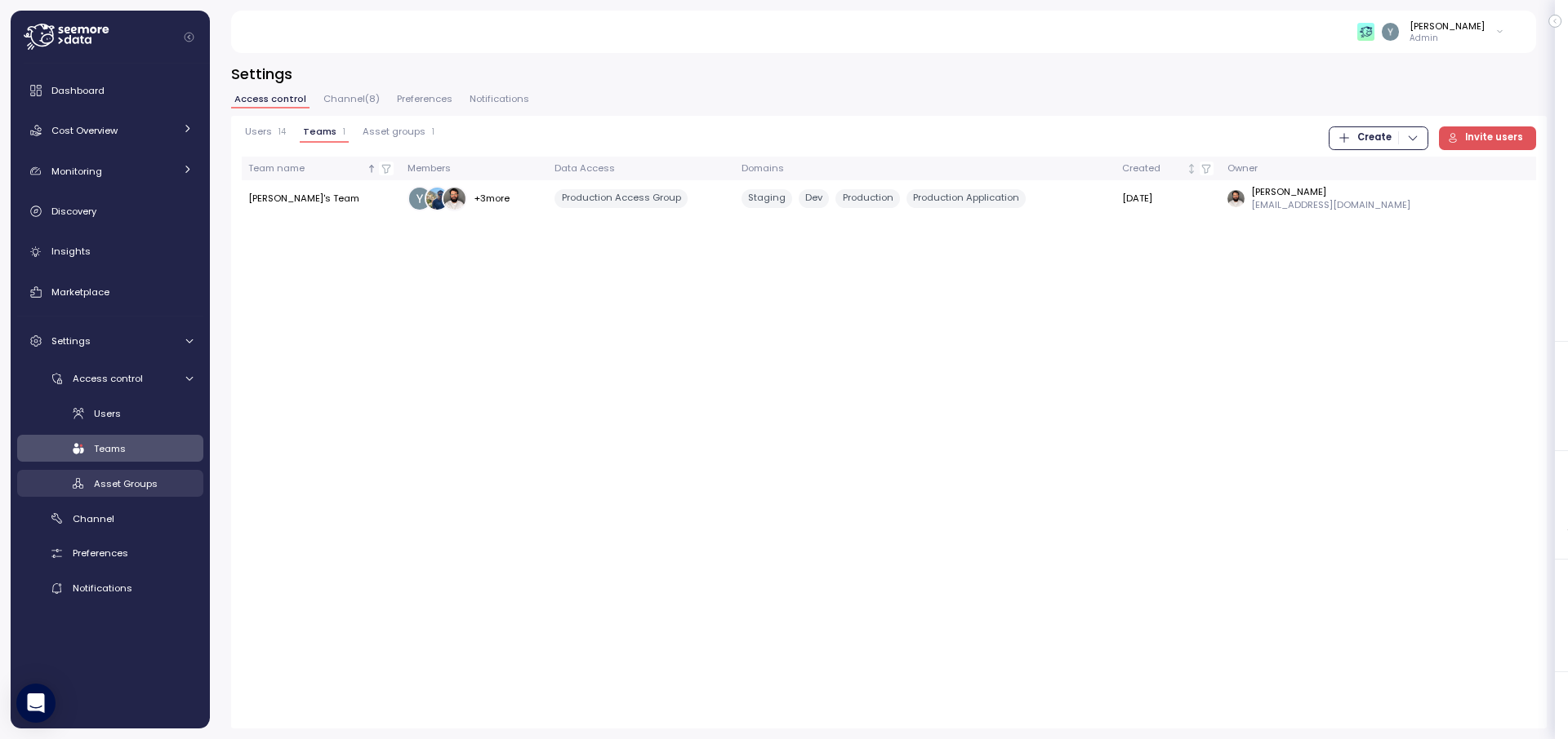
click at [139, 481] on span "Asset Groups" at bounding box center [126, 484] width 64 height 13
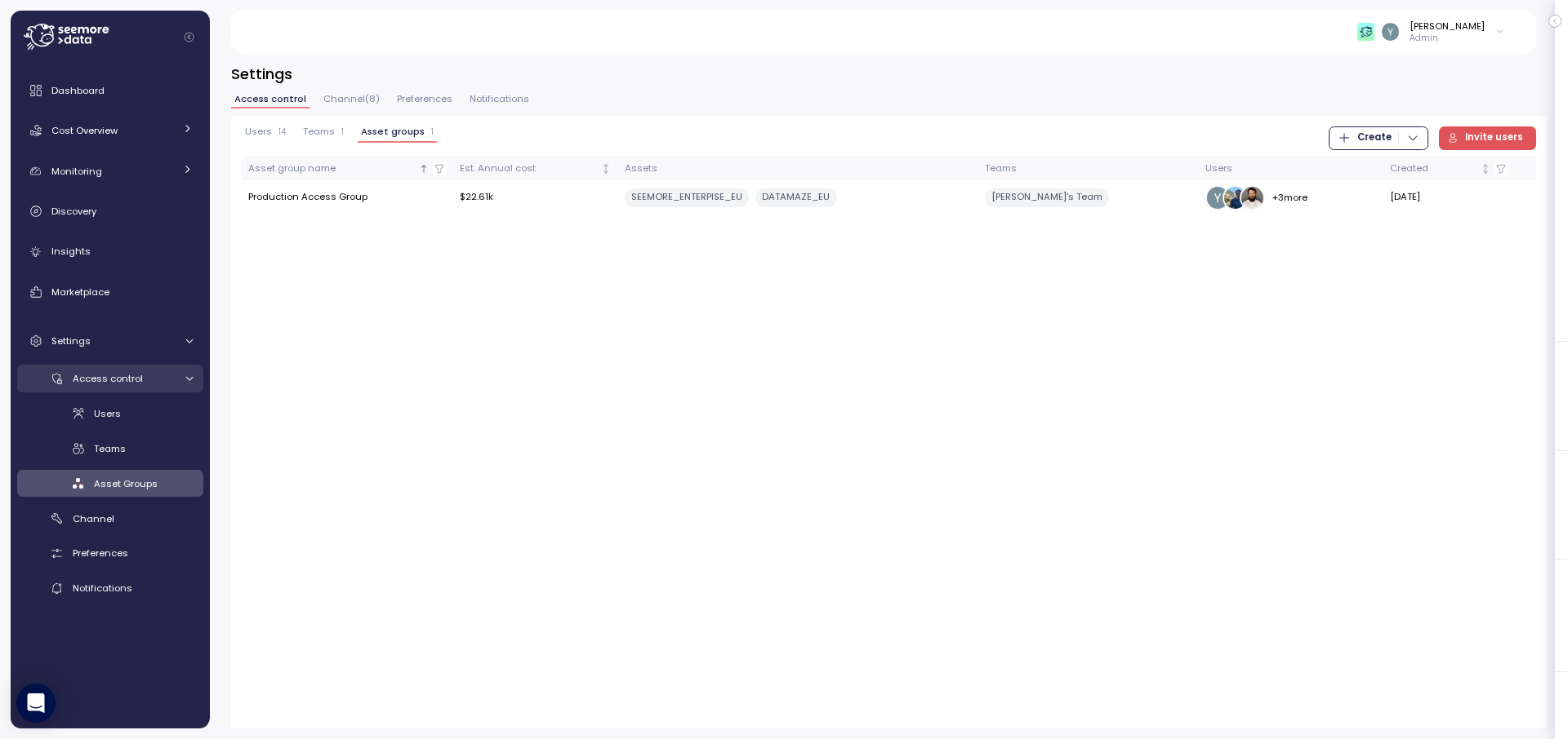
click at [183, 378] on div at bounding box center [187, 378] width 16 height 11
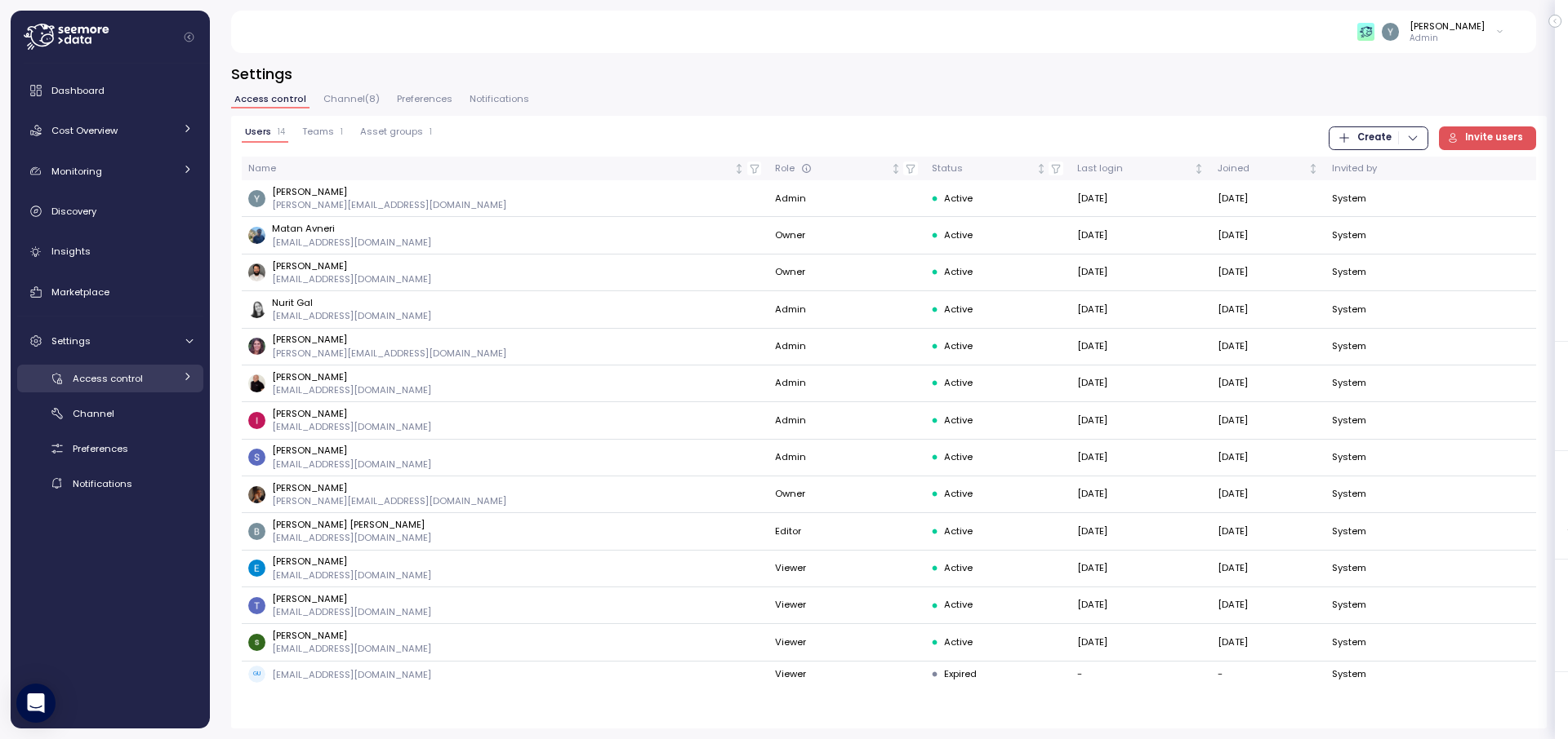
click at [126, 378] on span "Access control" at bounding box center [108, 378] width 70 height 13
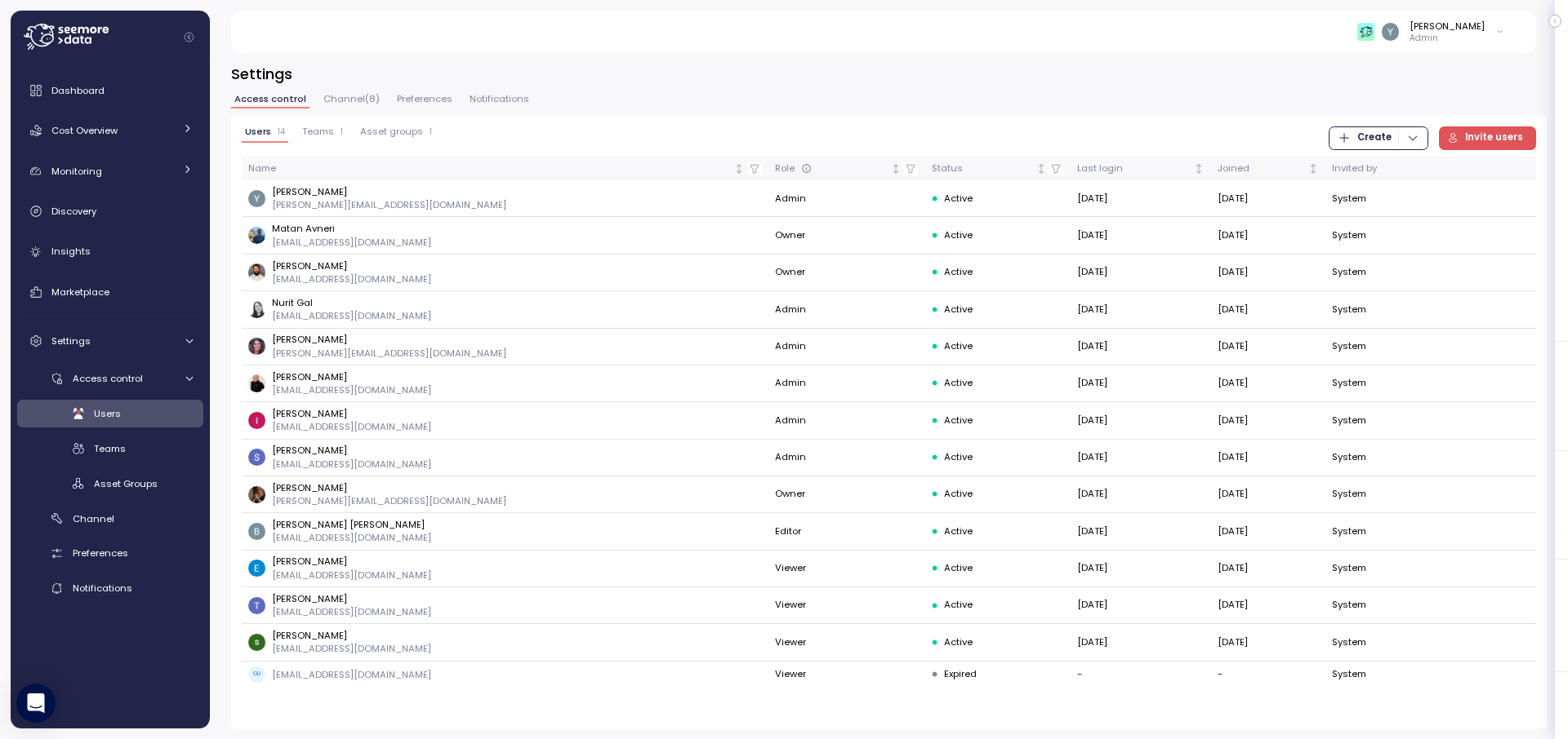
click at [110, 411] on span "Users" at bounding box center [107, 414] width 27 height 13
click at [110, 442] on span "Teams" at bounding box center [110, 449] width 32 height 13
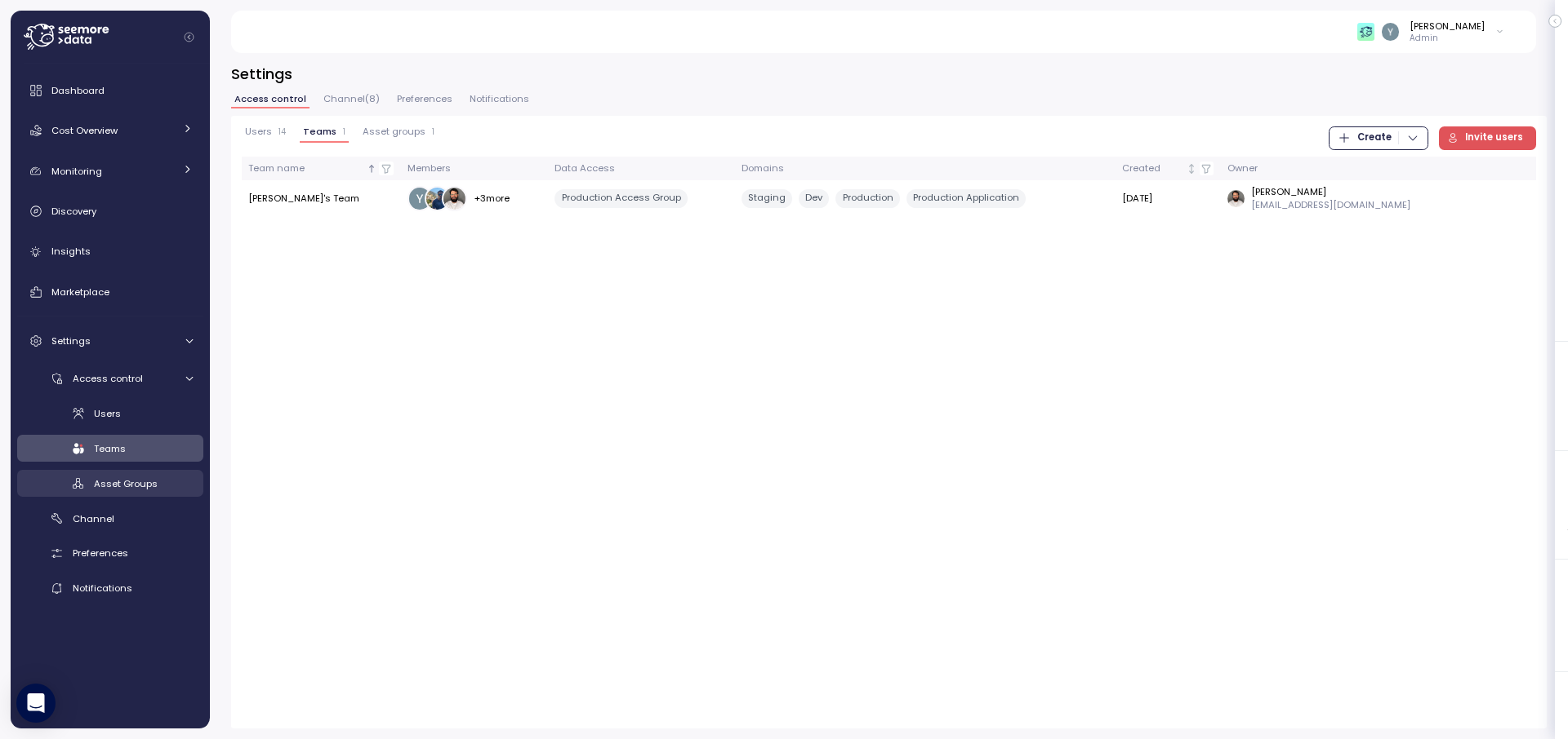
click at [118, 479] on span "Asset Groups" at bounding box center [126, 484] width 64 height 13
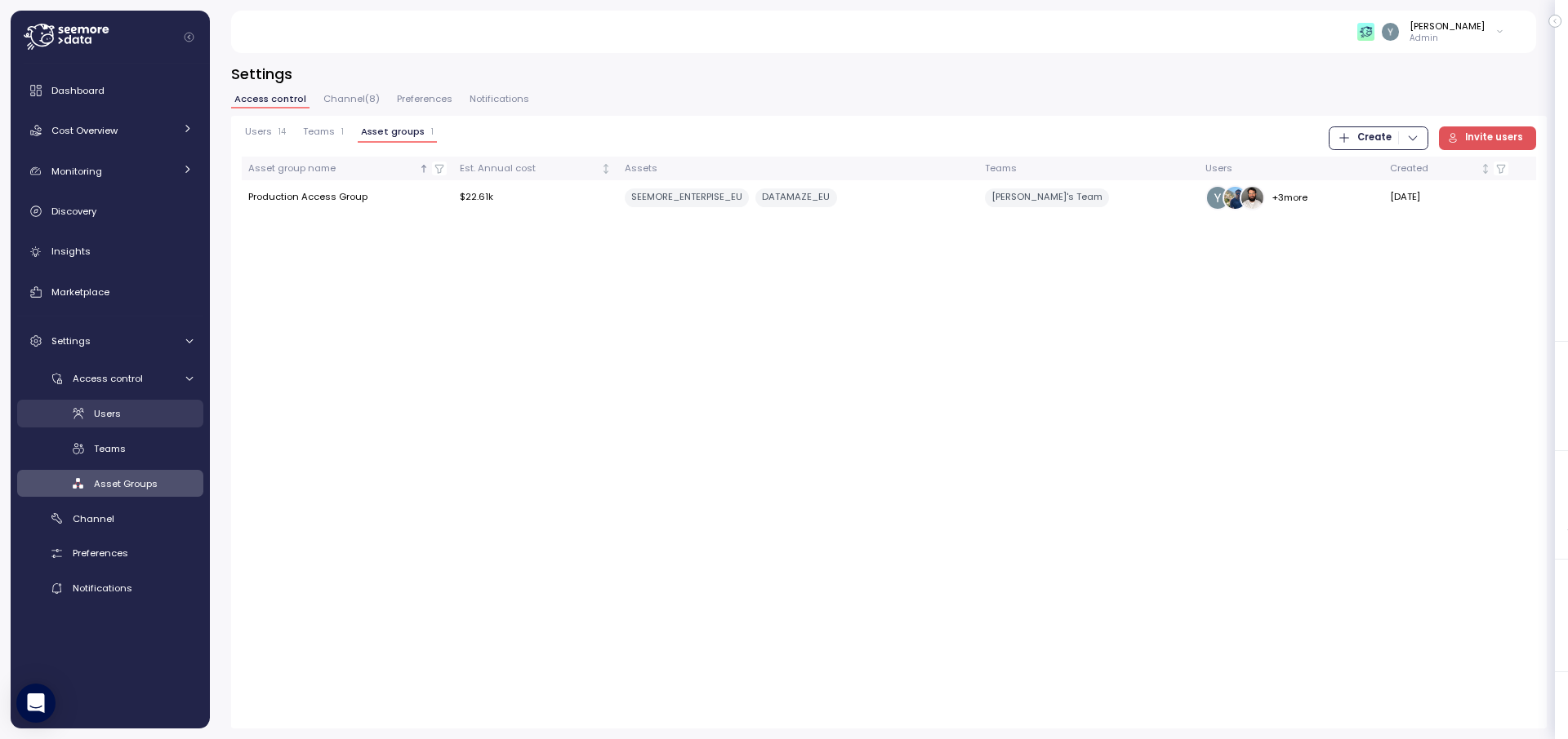
click at [118, 413] on span "Users" at bounding box center [107, 414] width 27 height 13
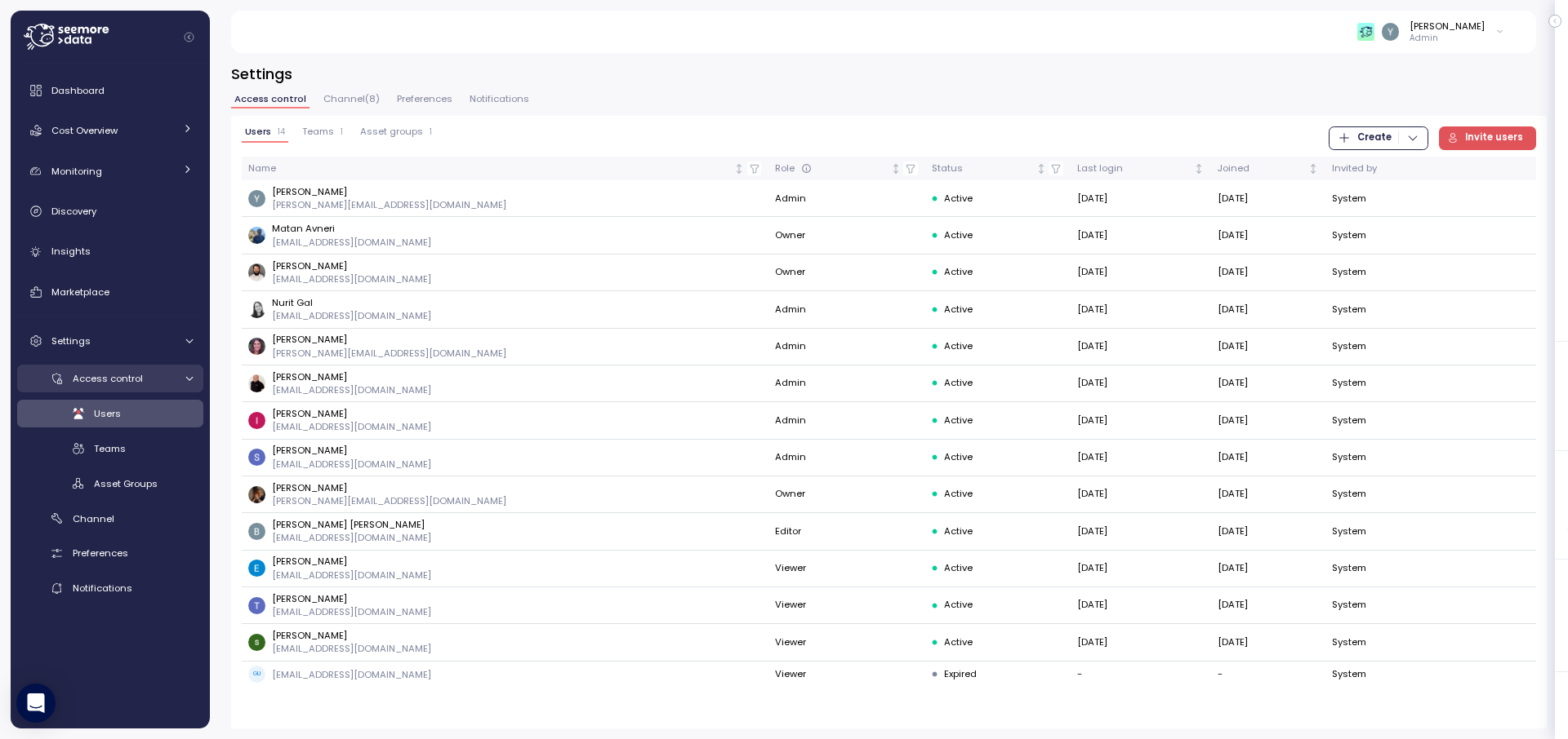
click at [172, 379] on div "Access control" at bounding box center [124, 378] width 101 height 16
